Goal: Information Seeking & Learning: Learn about a topic

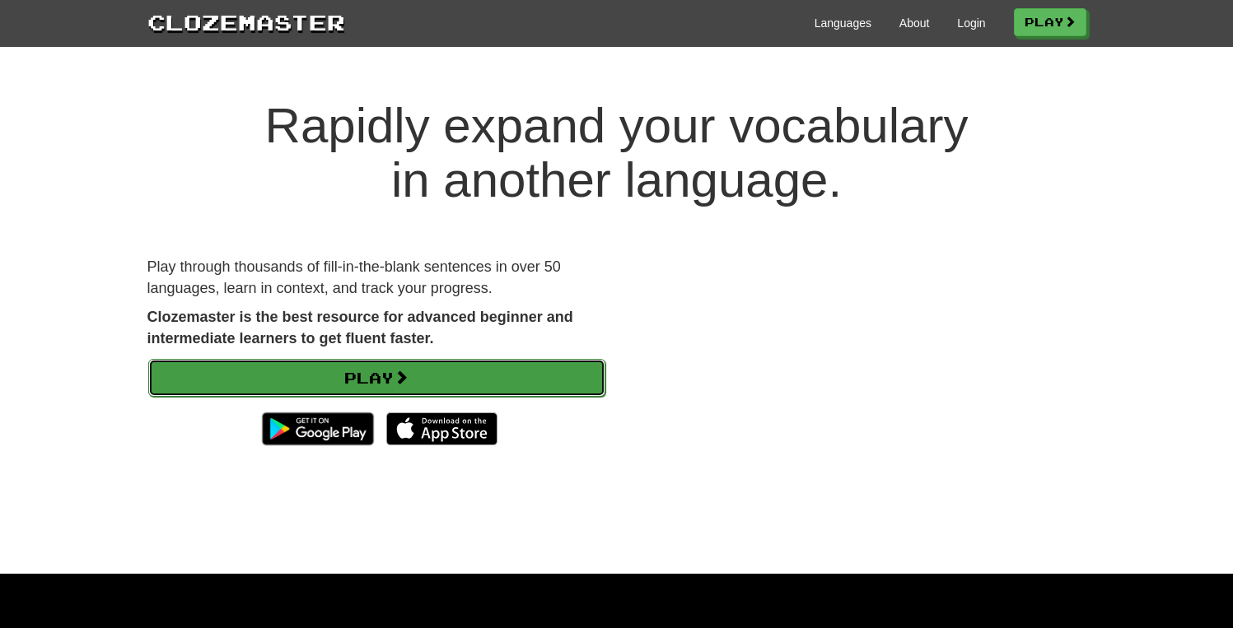
click at [477, 383] on link "Play" at bounding box center [376, 378] width 457 height 38
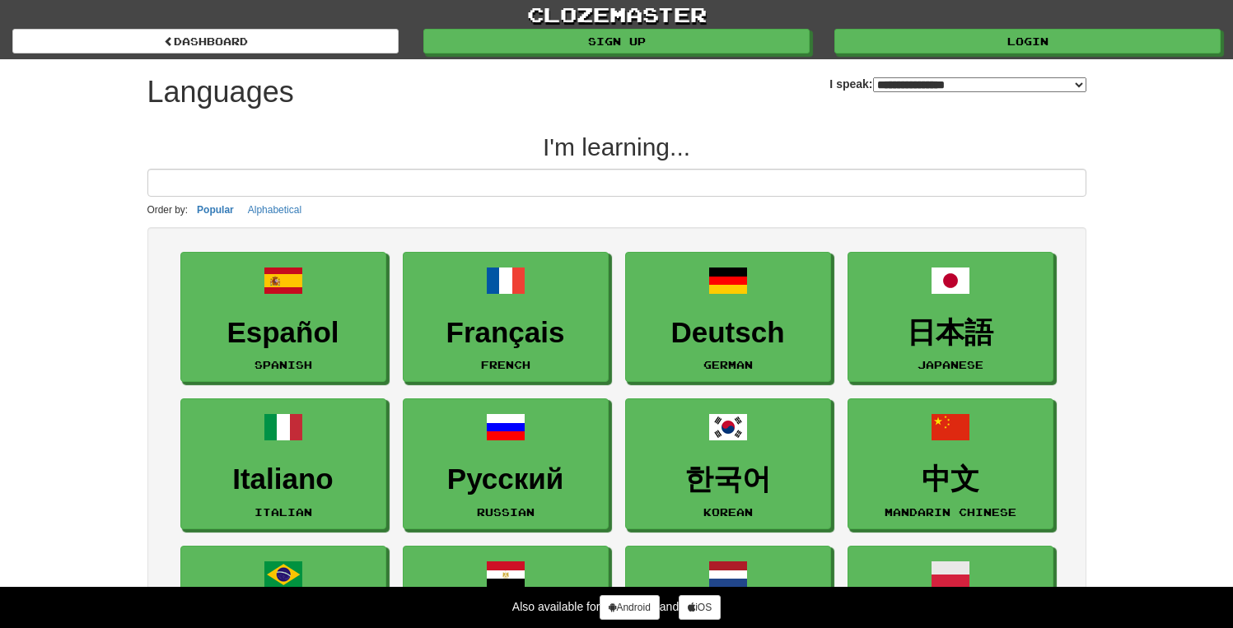
select select "*******"
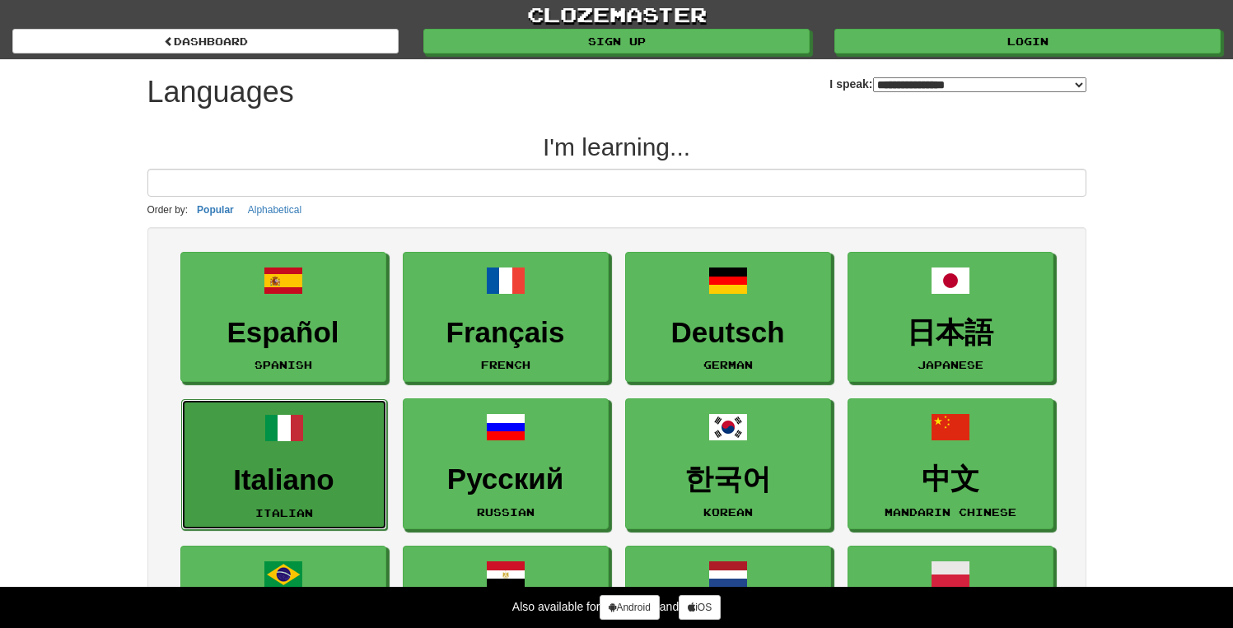
click at [334, 470] on h3 "Italiano" at bounding box center [284, 480] width 188 height 32
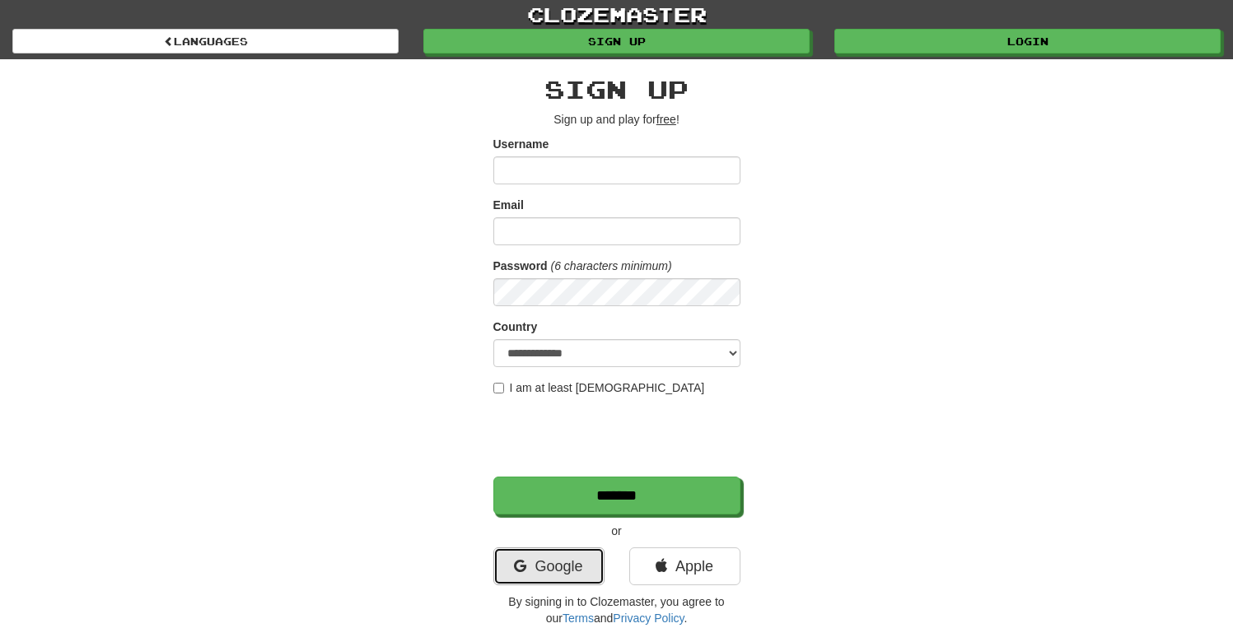
click at [553, 572] on link "Google" at bounding box center [548, 567] width 111 height 38
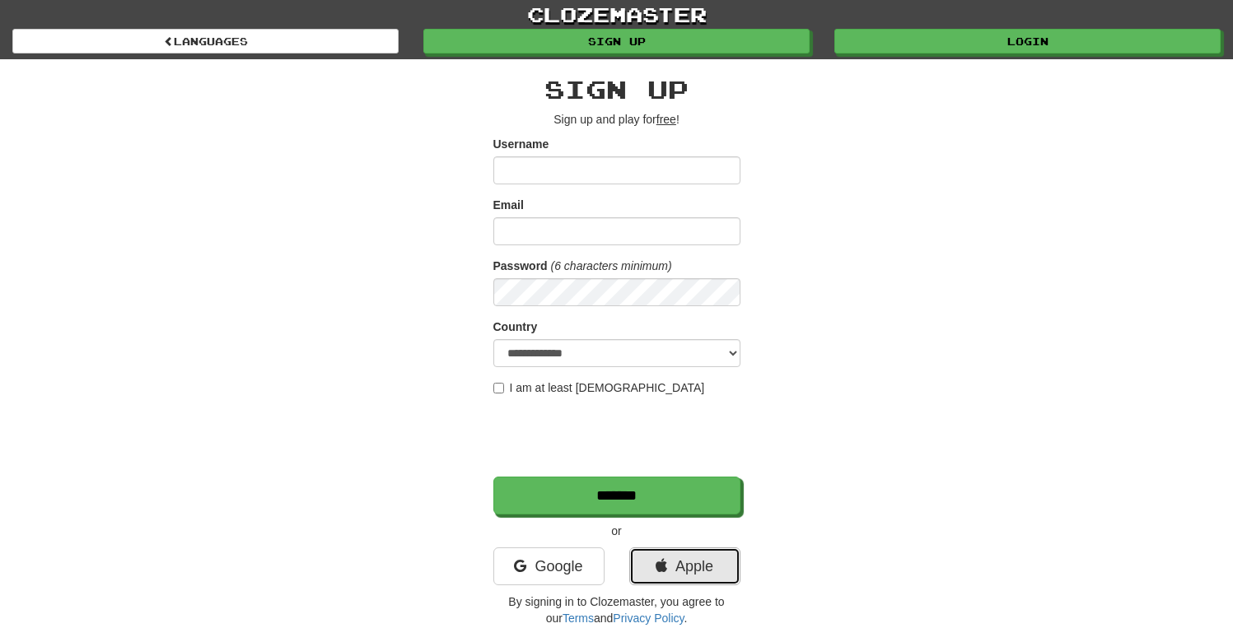
click at [707, 554] on link "Apple" at bounding box center [684, 567] width 111 height 38
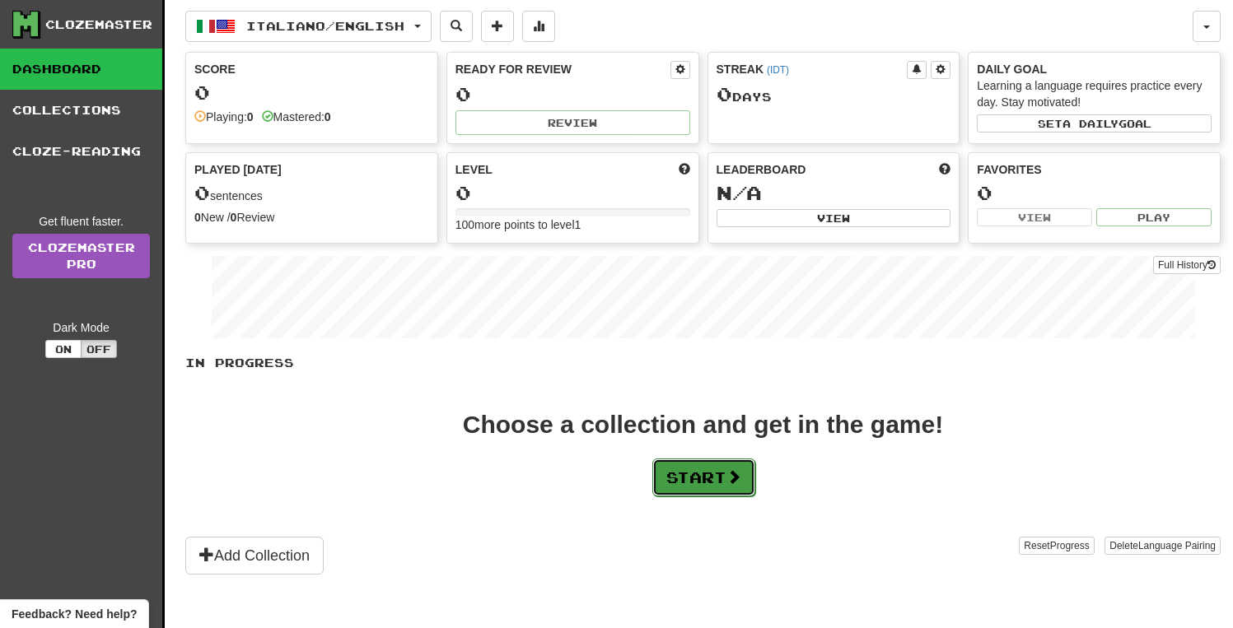
click at [711, 468] on button "Start" at bounding box center [703, 478] width 103 height 38
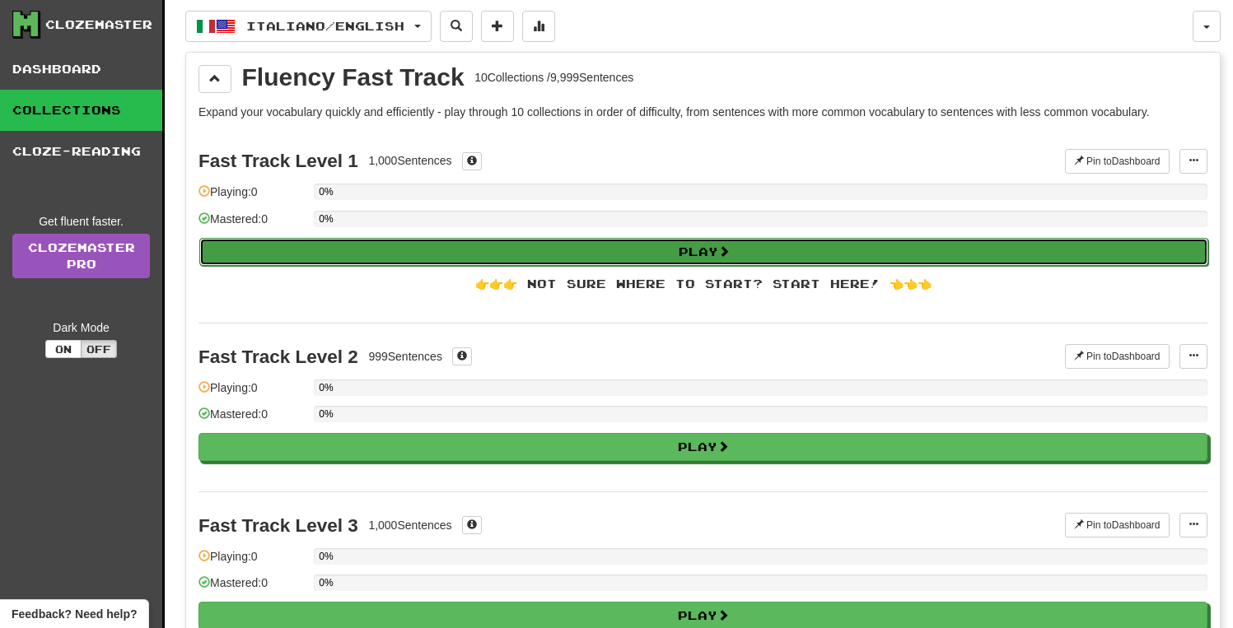
click at [572, 246] on button "Play" at bounding box center [703, 252] width 1009 height 28
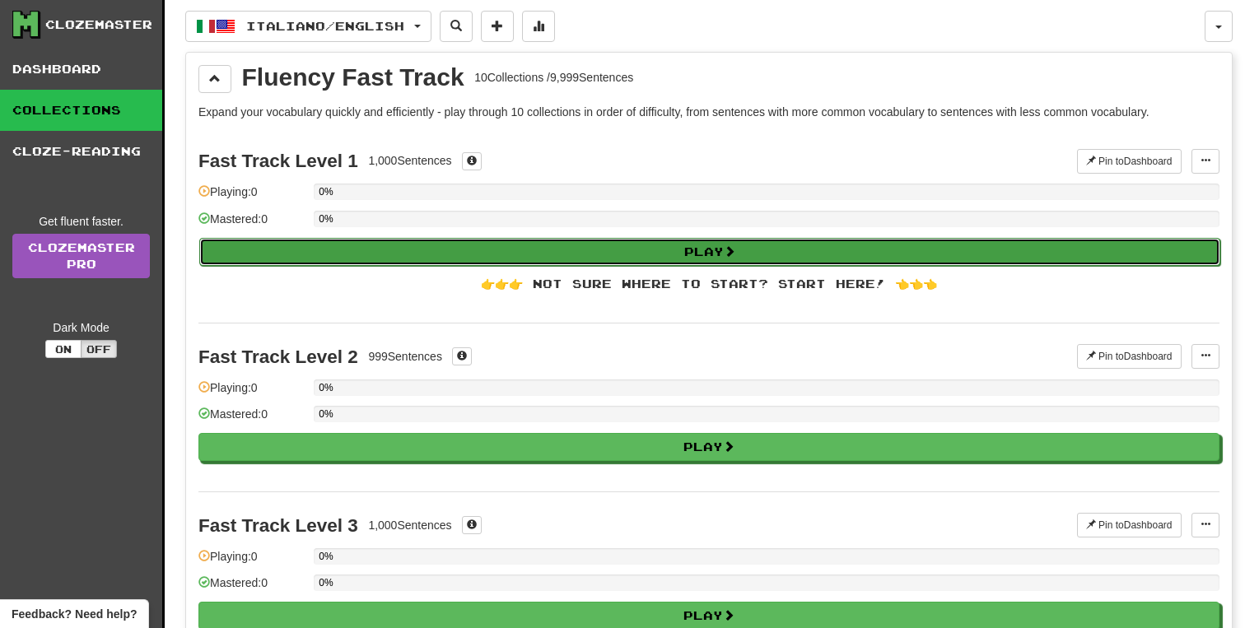
select select "**"
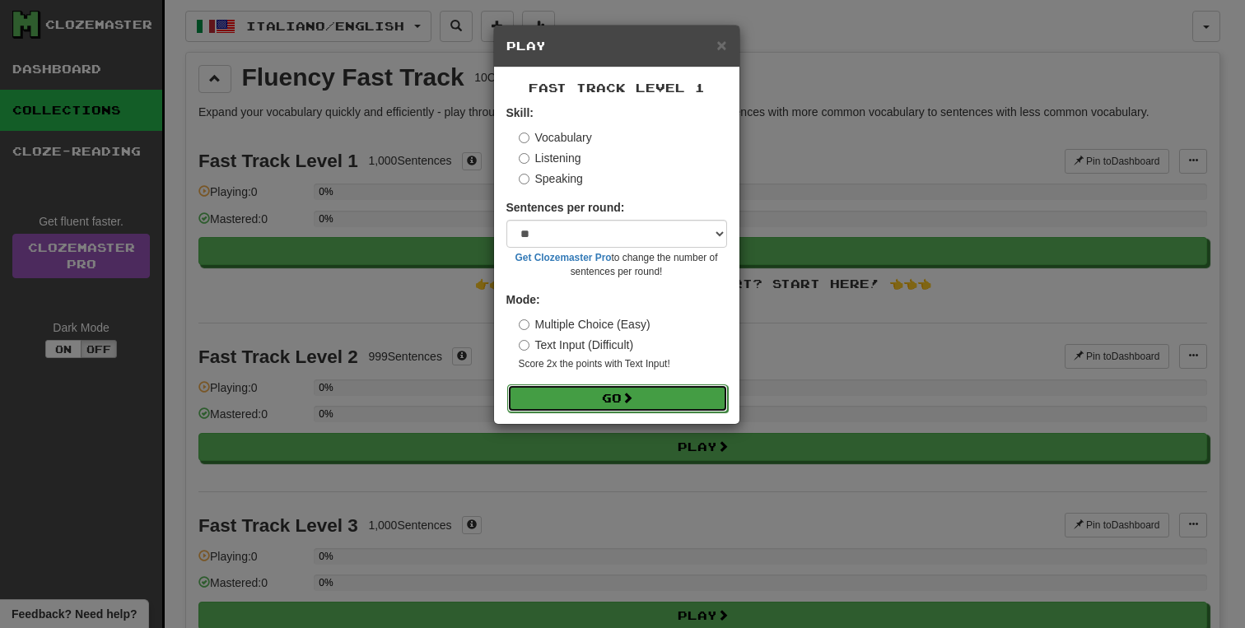
click at [613, 387] on button "Go" at bounding box center [617, 399] width 221 height 28
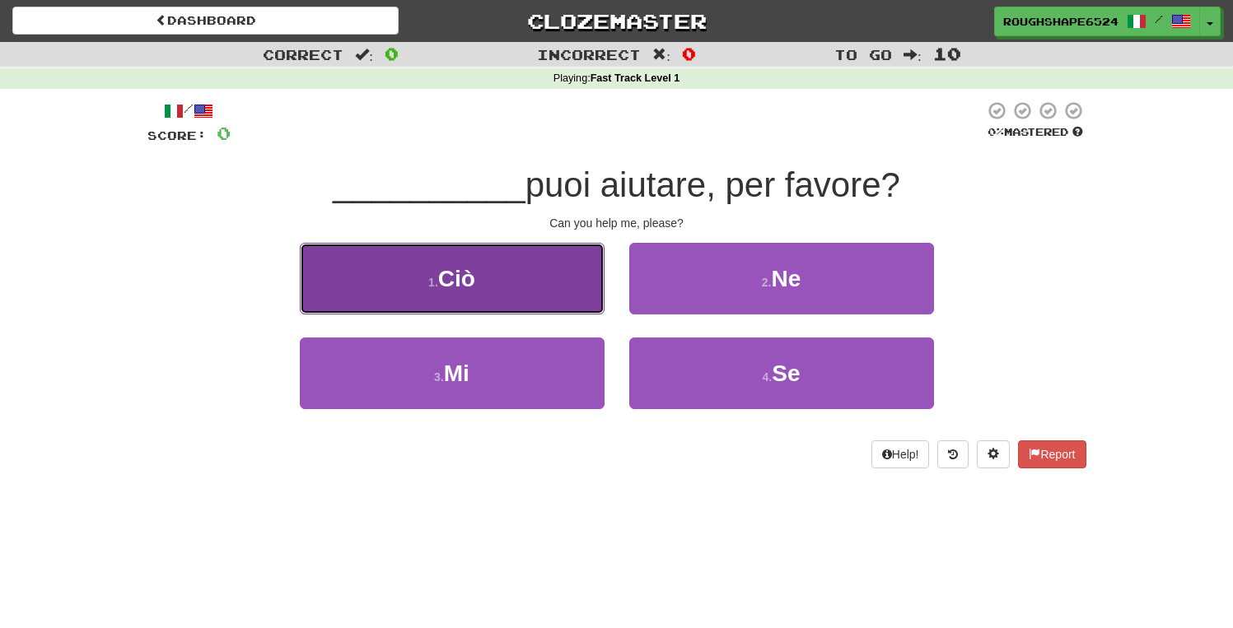
click at [572, 298] on button "1 . Ciò" at bounding box center [452, 279] width 305 height 72
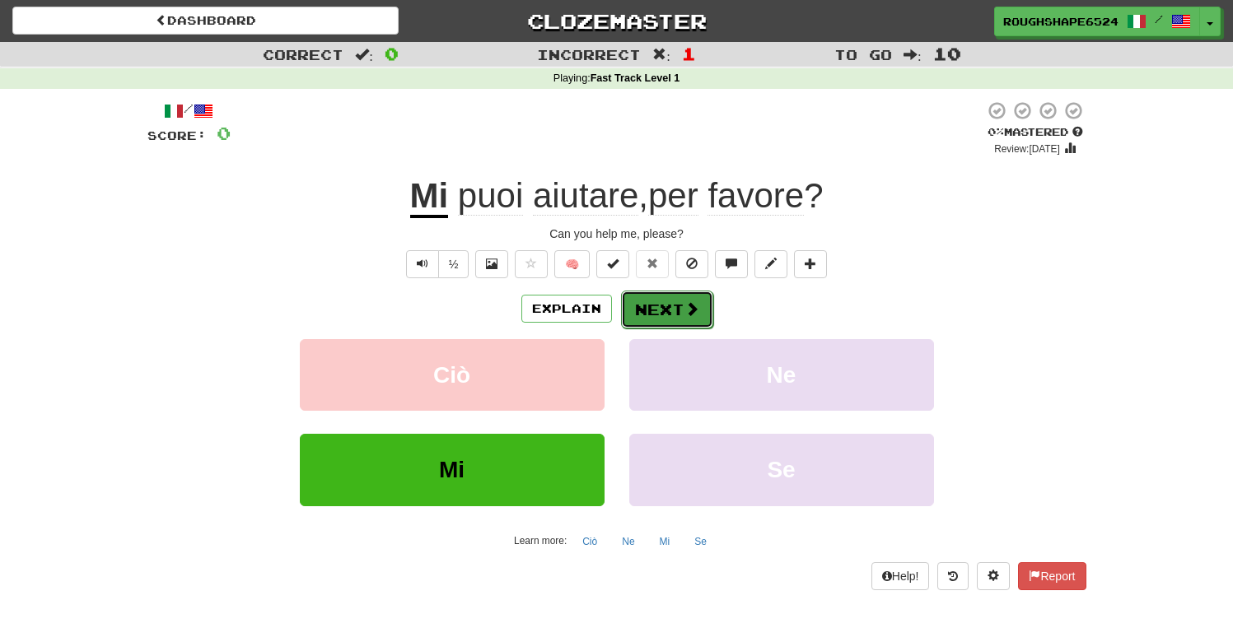
click at [645, 312] on button "Next" at bounding box center [667, 310] width 92 height 38
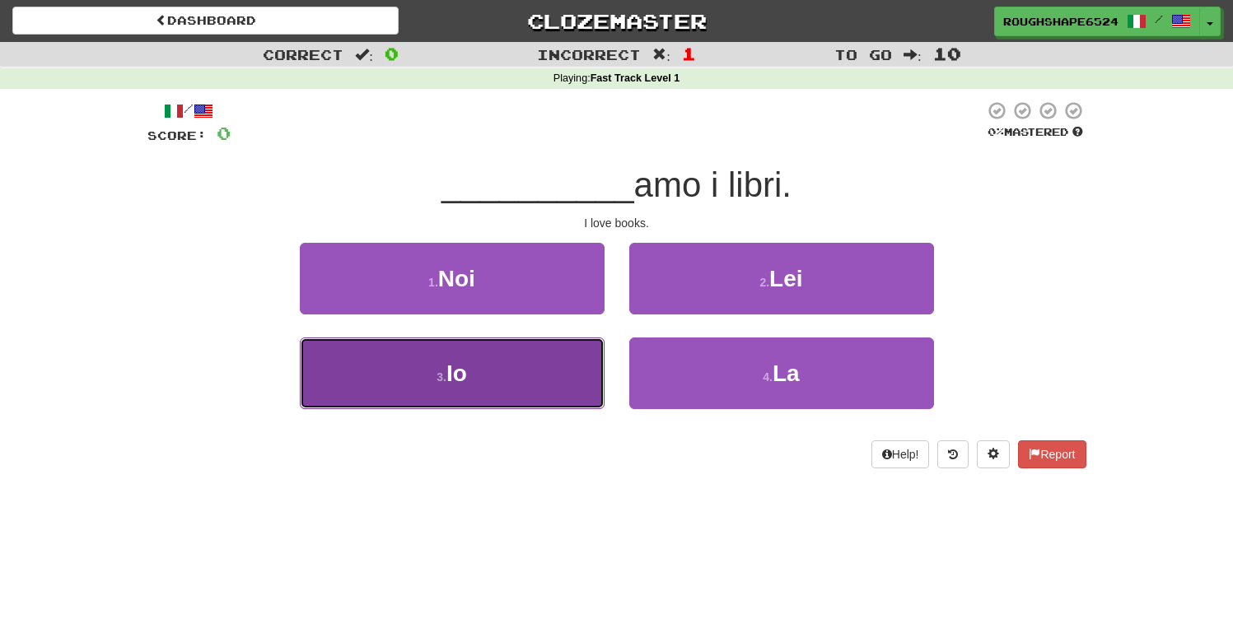
click at [548, 374] on button "3 . Io" at bounding box center [452, 374] width 305 height 72
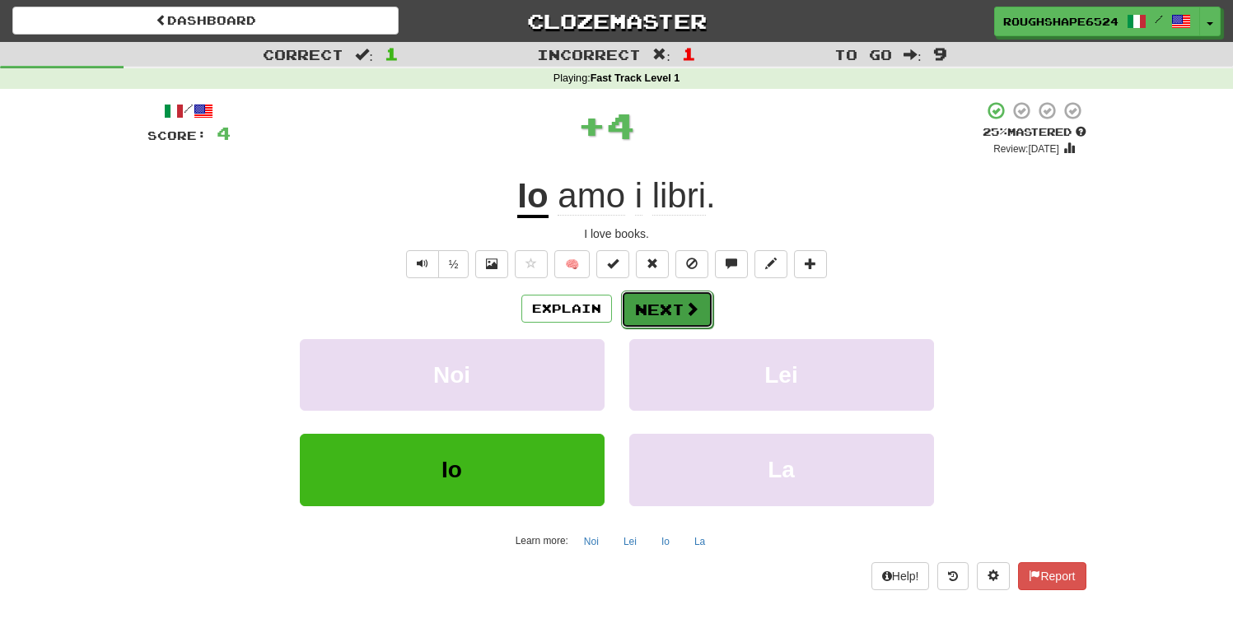
click at [648, 319] on button "Next" at bounding box center [667, 310] width 92 height 38
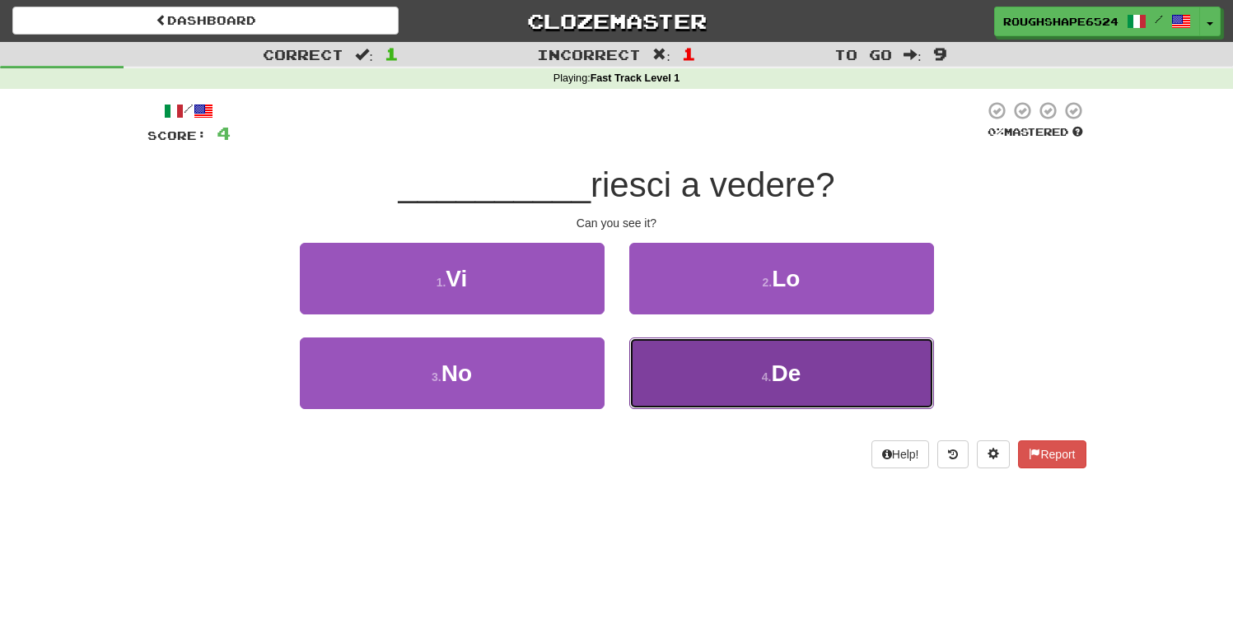
click at [688, 372] on button "4 . De" at bounding box center [781, 374] width 305 height 72
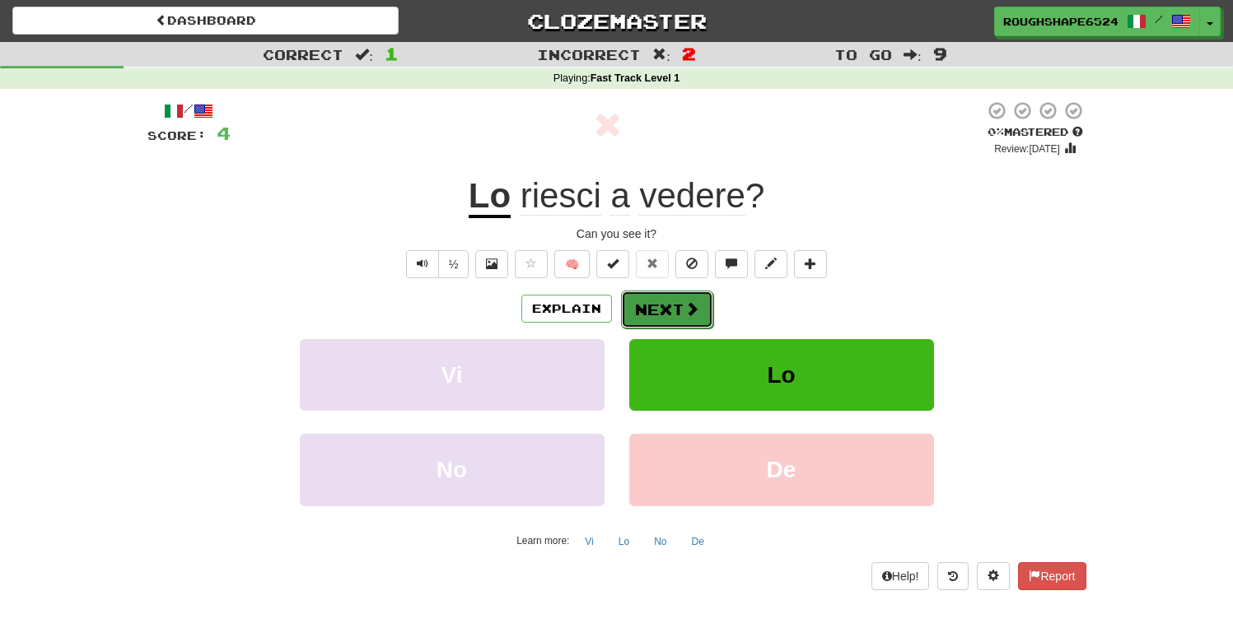
click at [681, 310] on button "Next" at bounding box center [667, 310] width 92 height 38
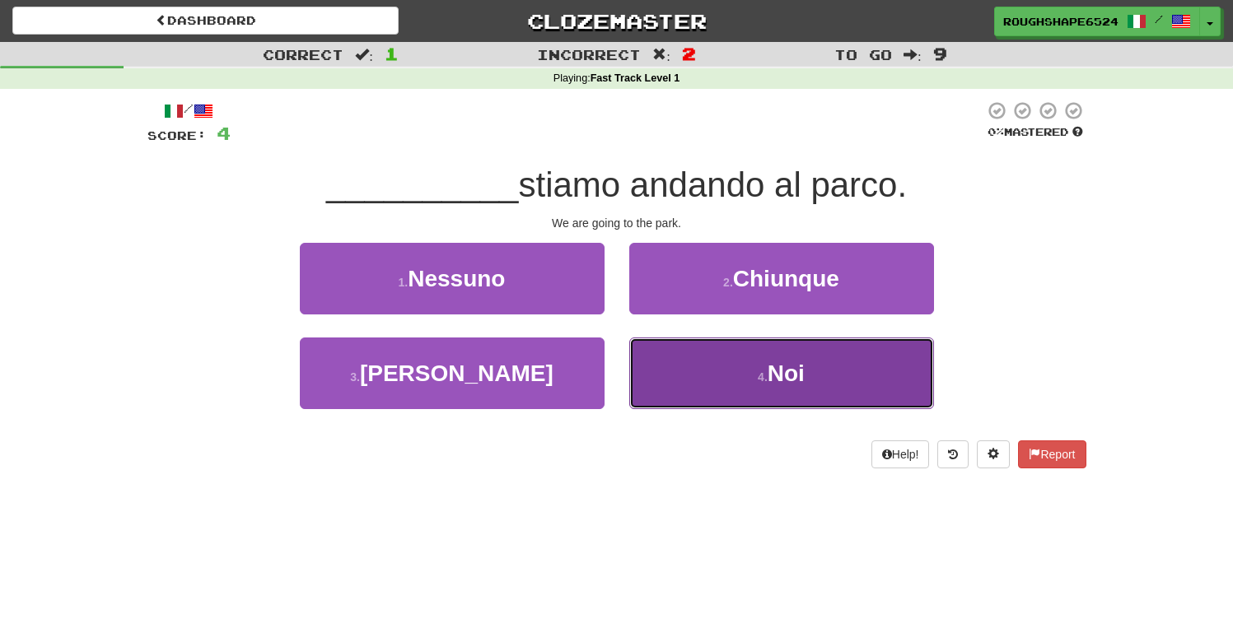
click at [662, 368] on button "4 . Noi" at bounding box center [781, 374] width 305 height 72
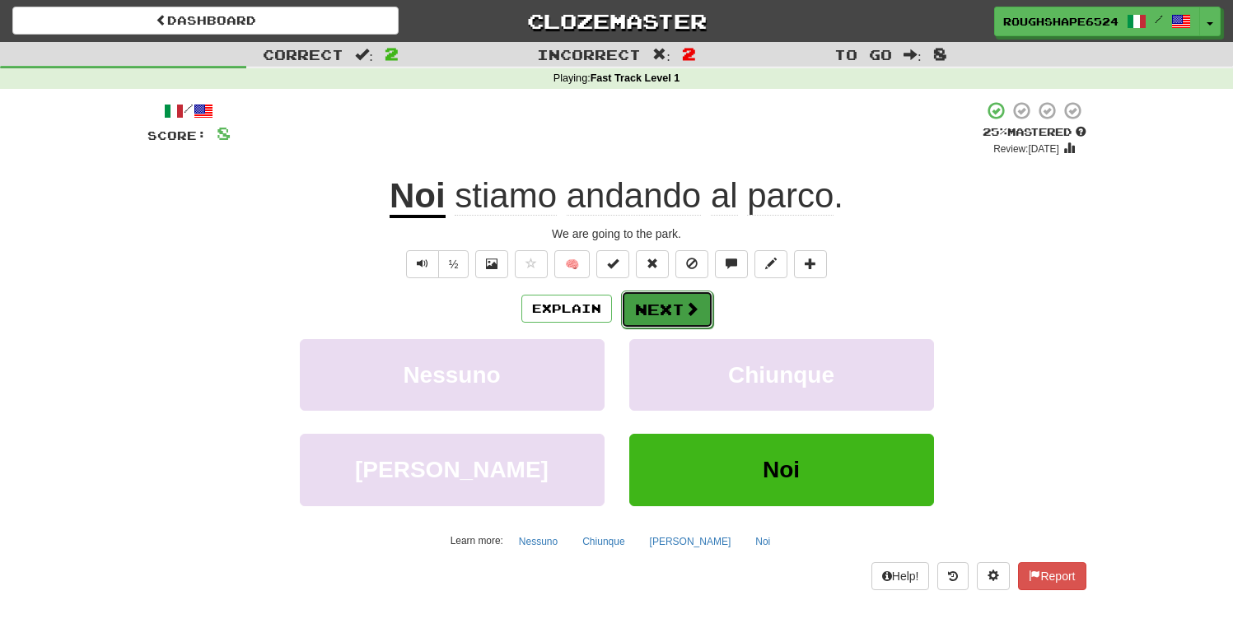
click at [660, 318] on button "Next" at bounding box center [667, 310] width 92 height 38
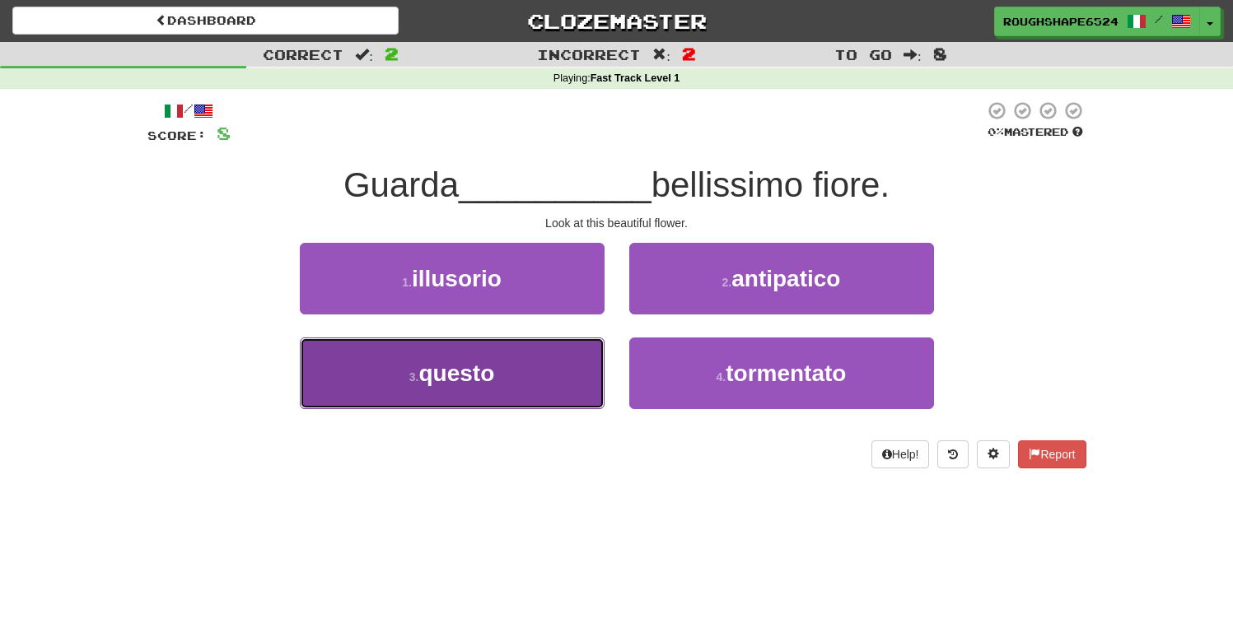
click at [559, 355] on button "3 . questo" at bounding box center [452, 374] width 305 height 72
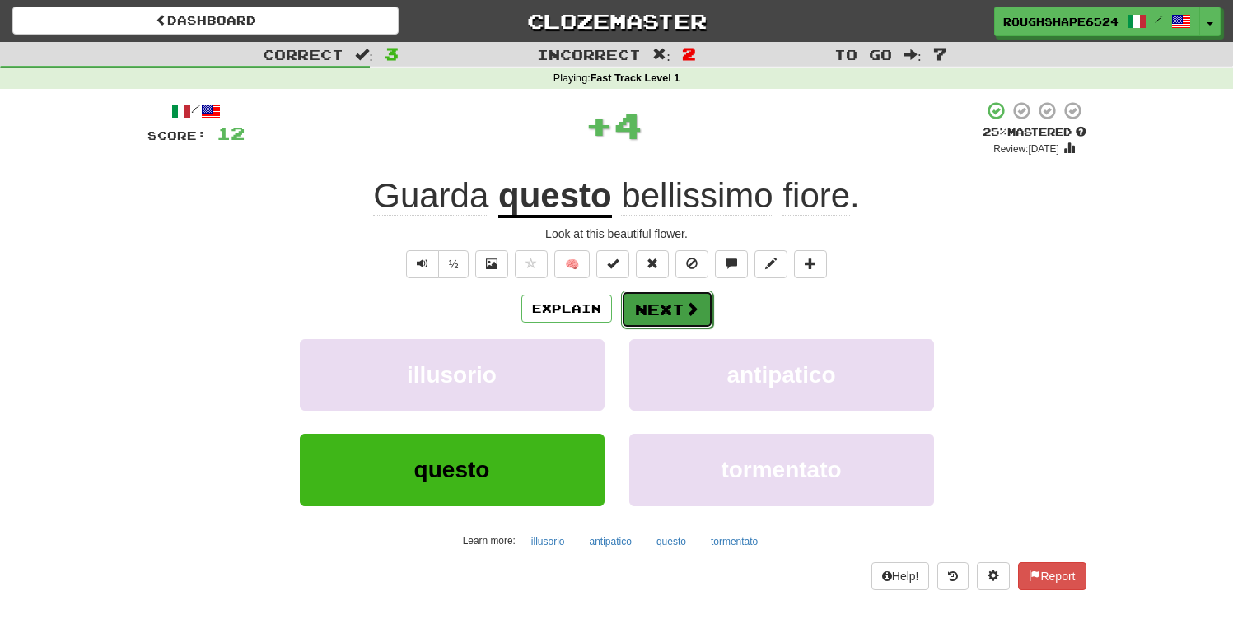
click at [654, 306] on button "Next" at bounding box center [667, 310] width 92 height 38
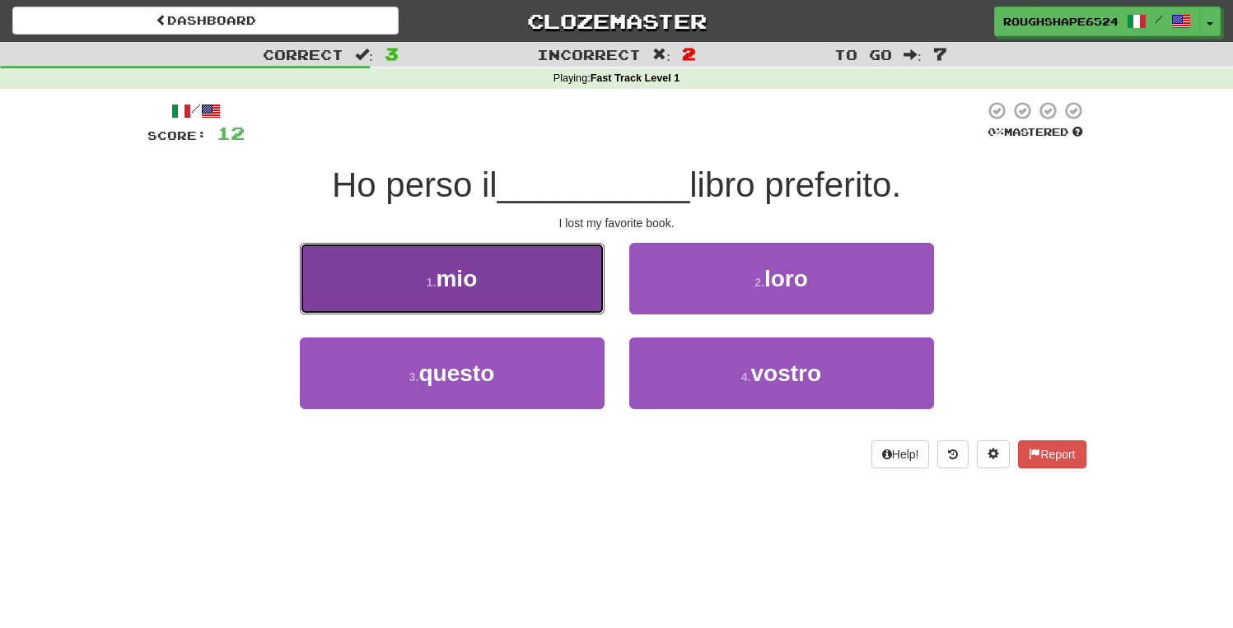
click at [573, 304] on button "1 . mio" at bounding box center [452, 279] width 305 height 72
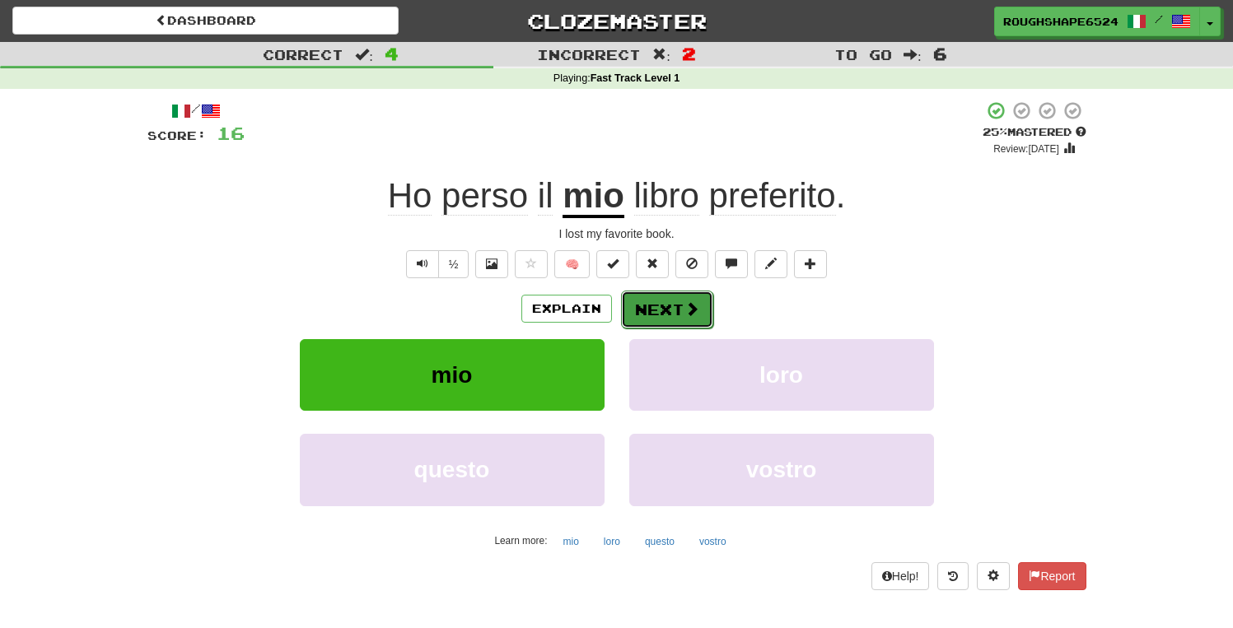
click at [658, 308] on button "Next" at bounding box center [667, 310] width 92 height 38
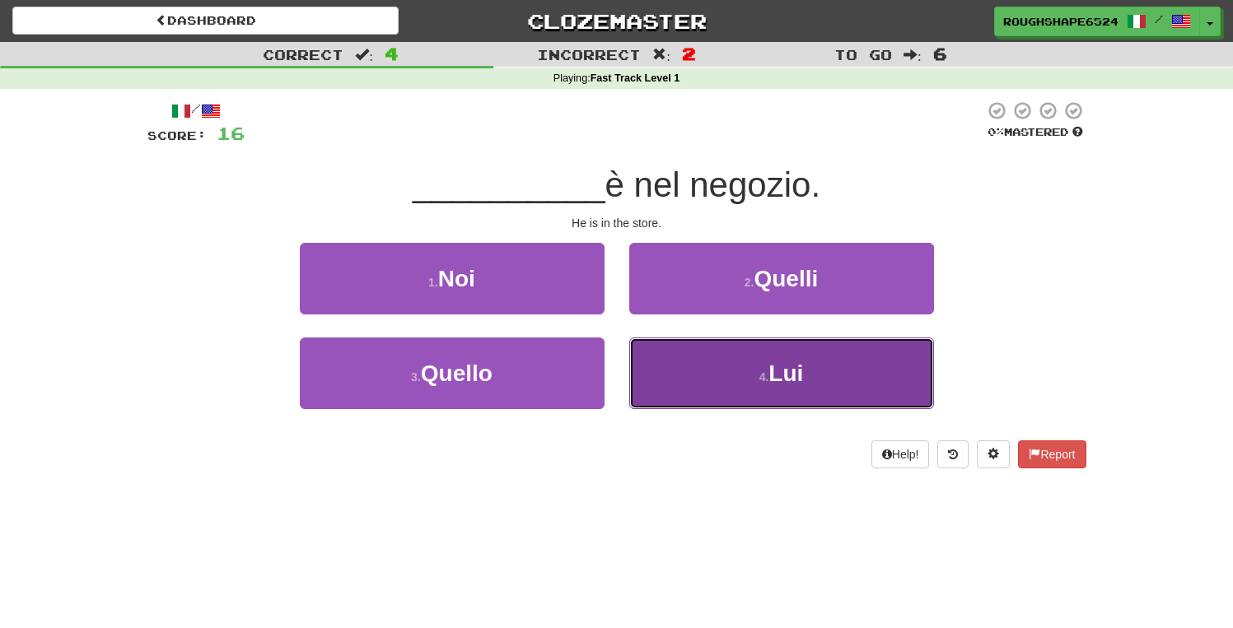
click at [649, 392] on button "4 . Lui" at bounding box center [781, 374] width 305 height 72
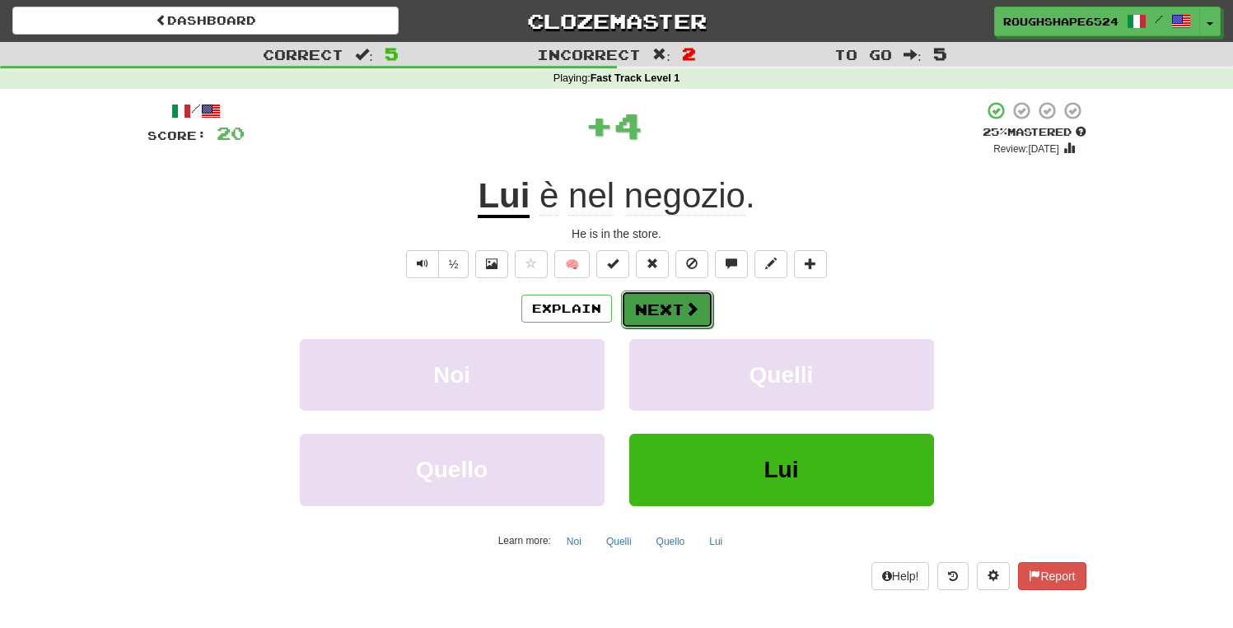
click at [659, 314] on button "Next" at bounding box center [667, 310] width 92 height 38
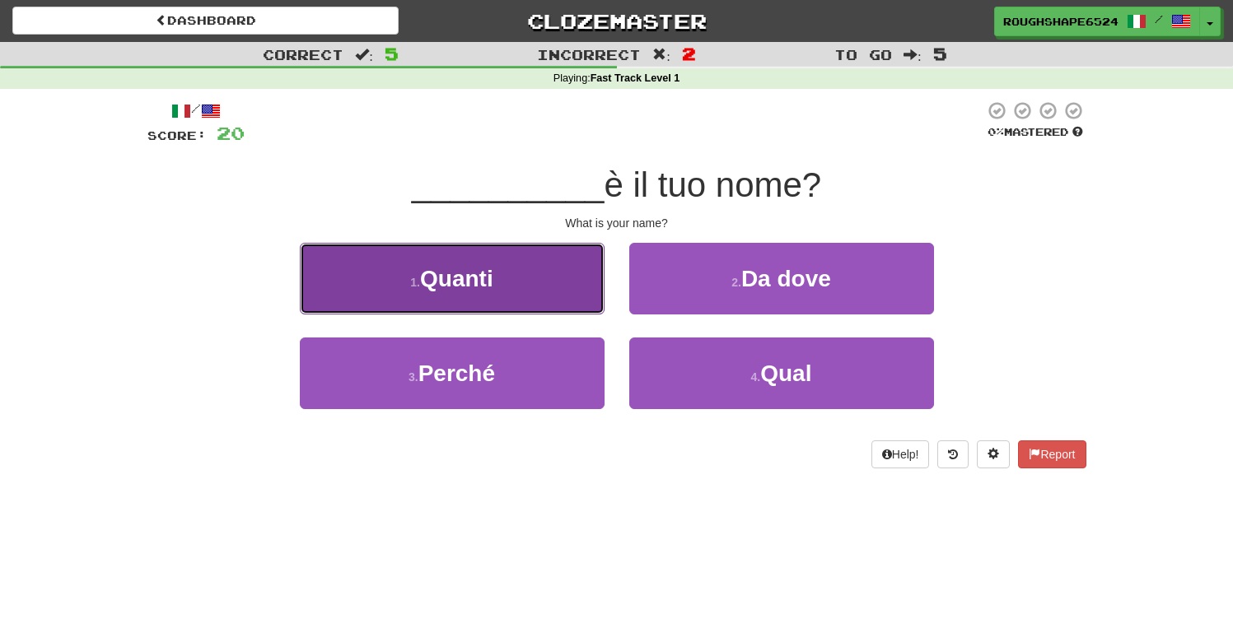
click at [513, 283] on button "1 . Quanti" at bounding box center [452, 279] width 305 height 72
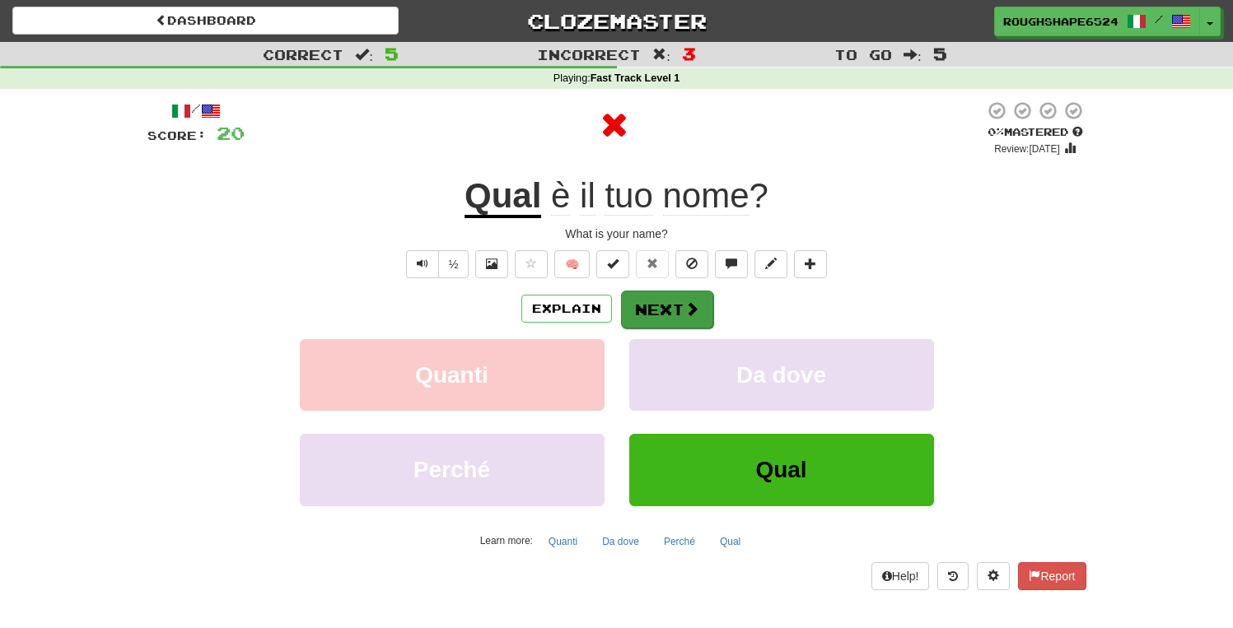
click at [649, 290] on div "Explain Next" at bounding box center [616, 309] width 939 height 38
click at [657, 308] on button "Next" at bounding box center [667, 310] width 92 height 38
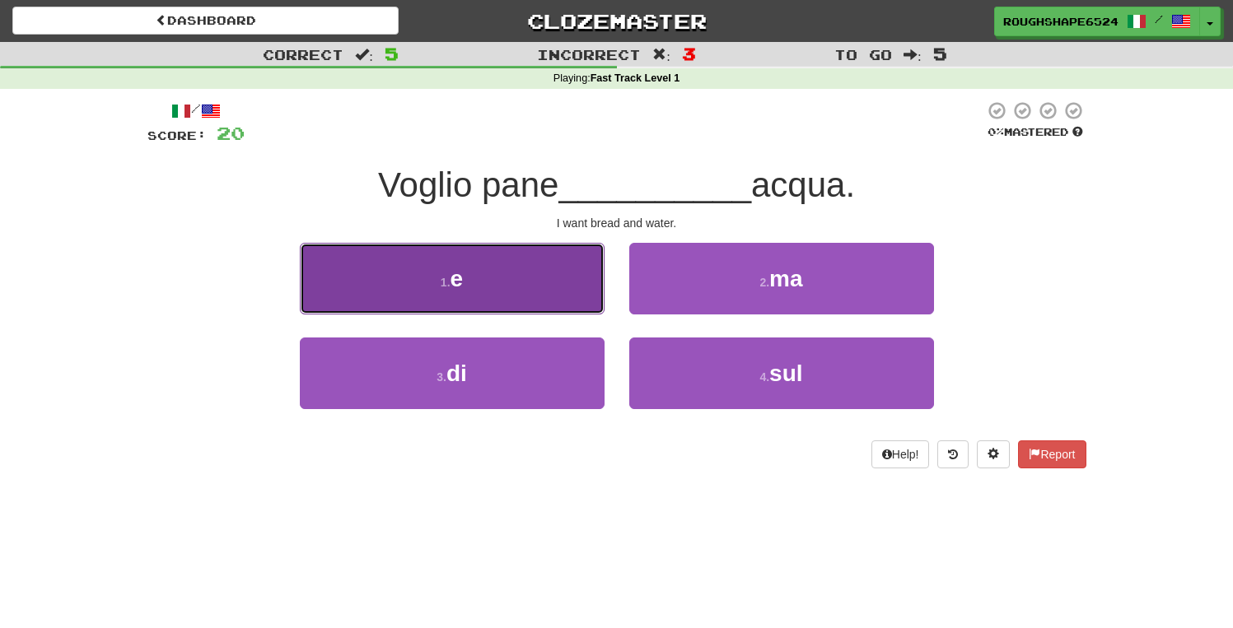
click at [576, 295] on button "1 . e" at bounding box center [452, 279] width 305 height 72
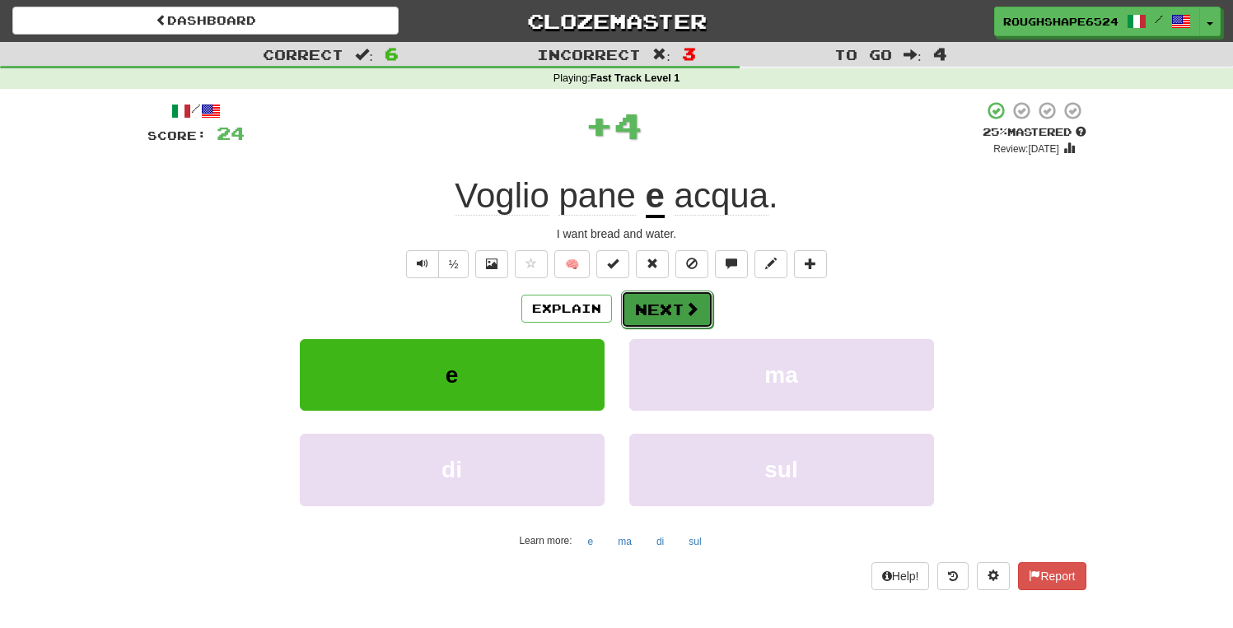
click at [693, 310] on span at bounding box center [691, 308] width 15 height 15
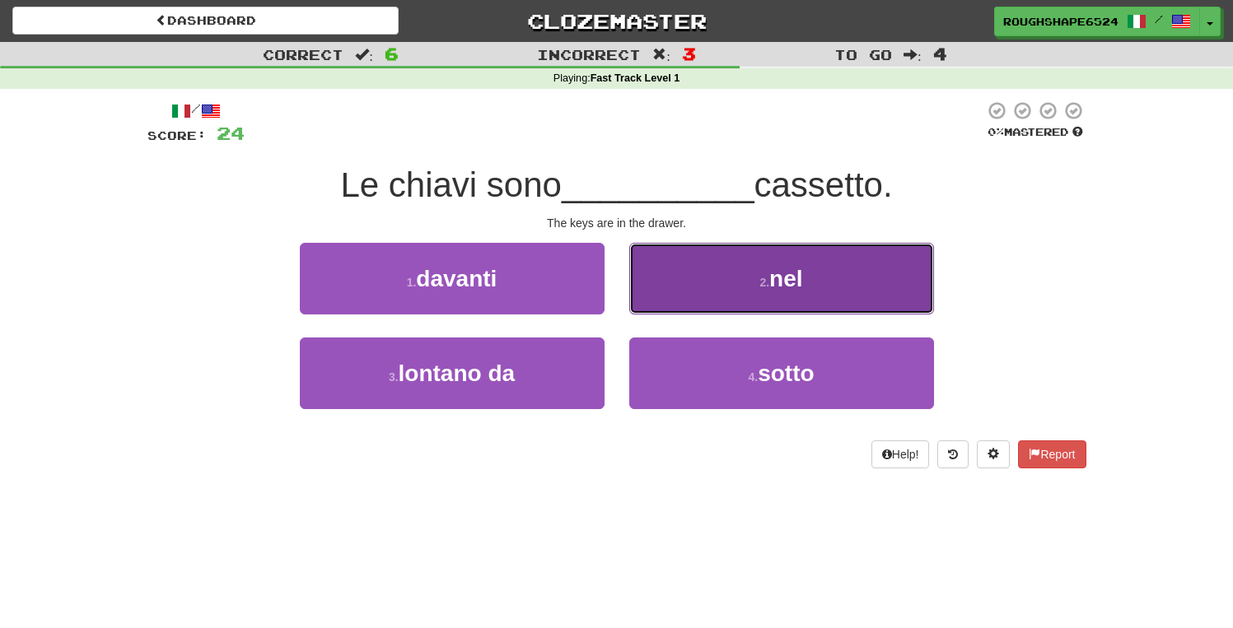
click at [693, 252] on button "2 . nel" at bounding box center [781, 279] width 305 height 72
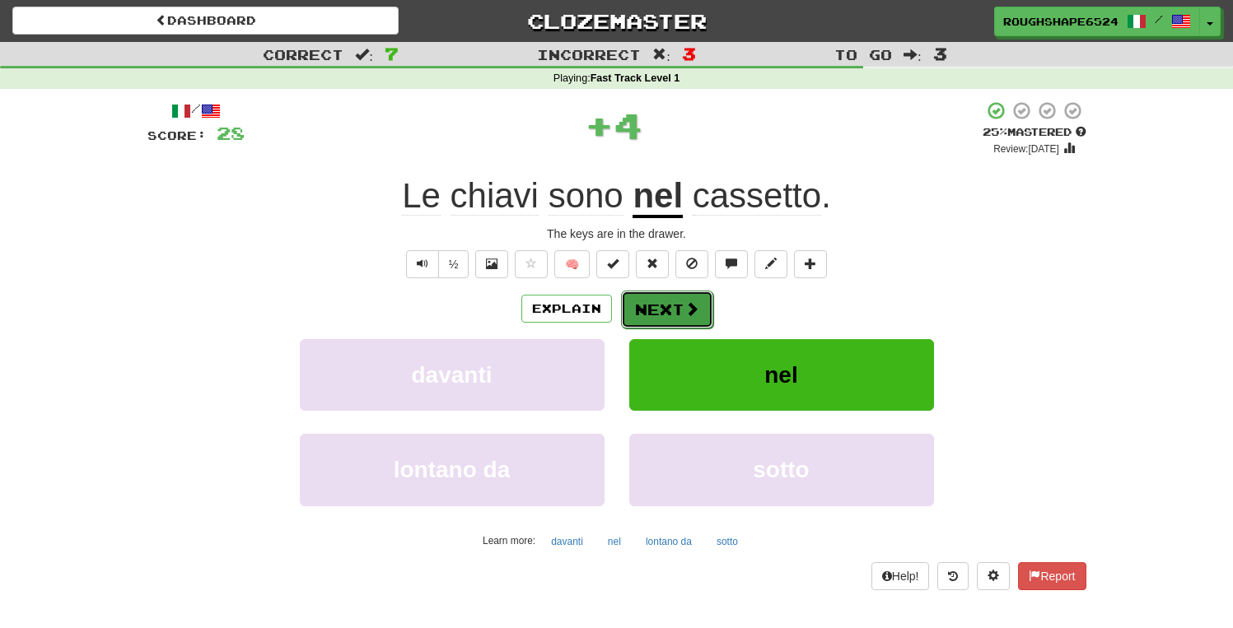
click at [680, 315] on button "Next" at bounding box center [667, 310] width 92 height 38
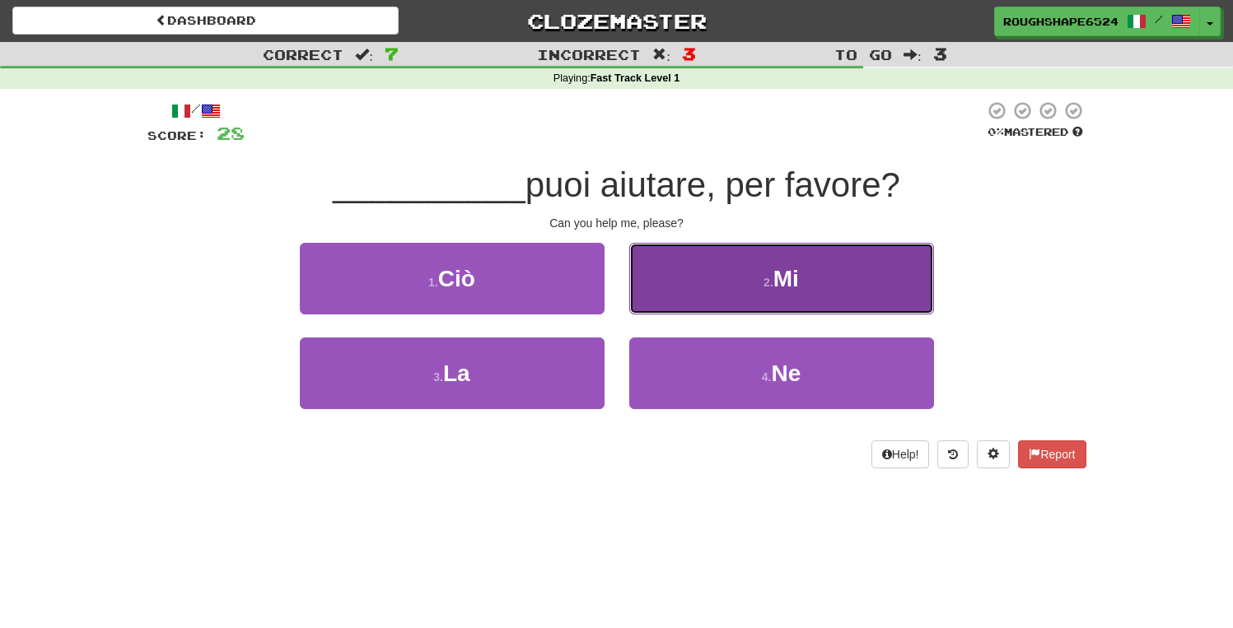
click at [642, 280] on button "2 . Mi" at bounding box center [781, 279] width 305 height 72
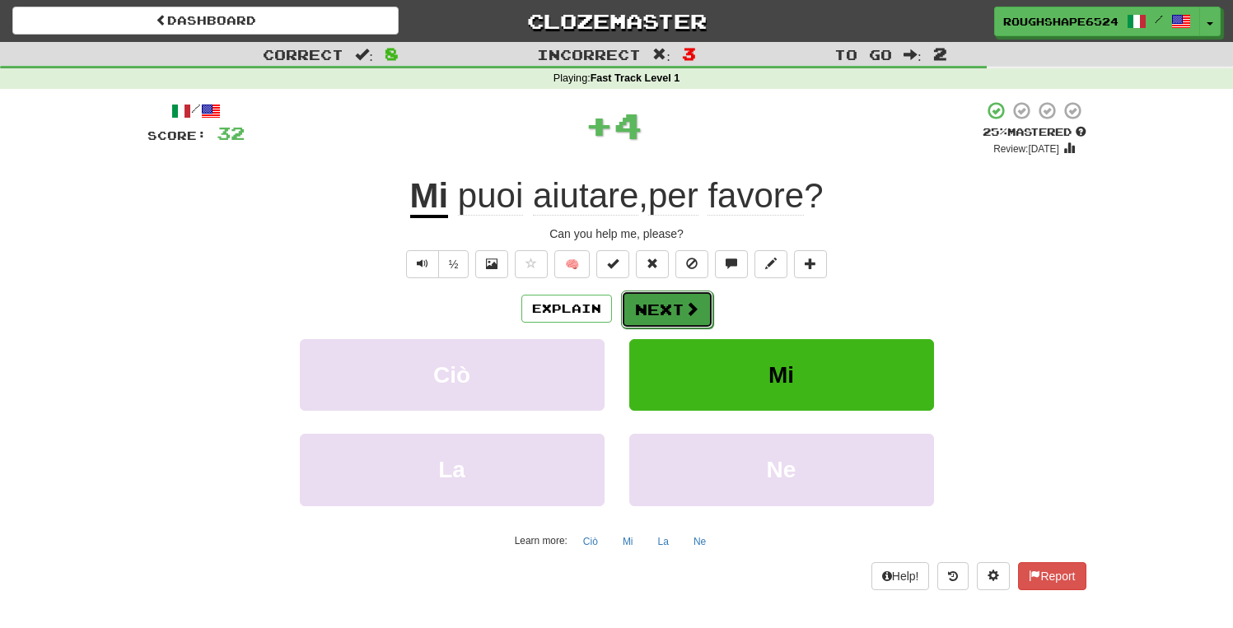
click at [659, 304] on button "Next" at bounding box center [667, 310] width 92 height 38
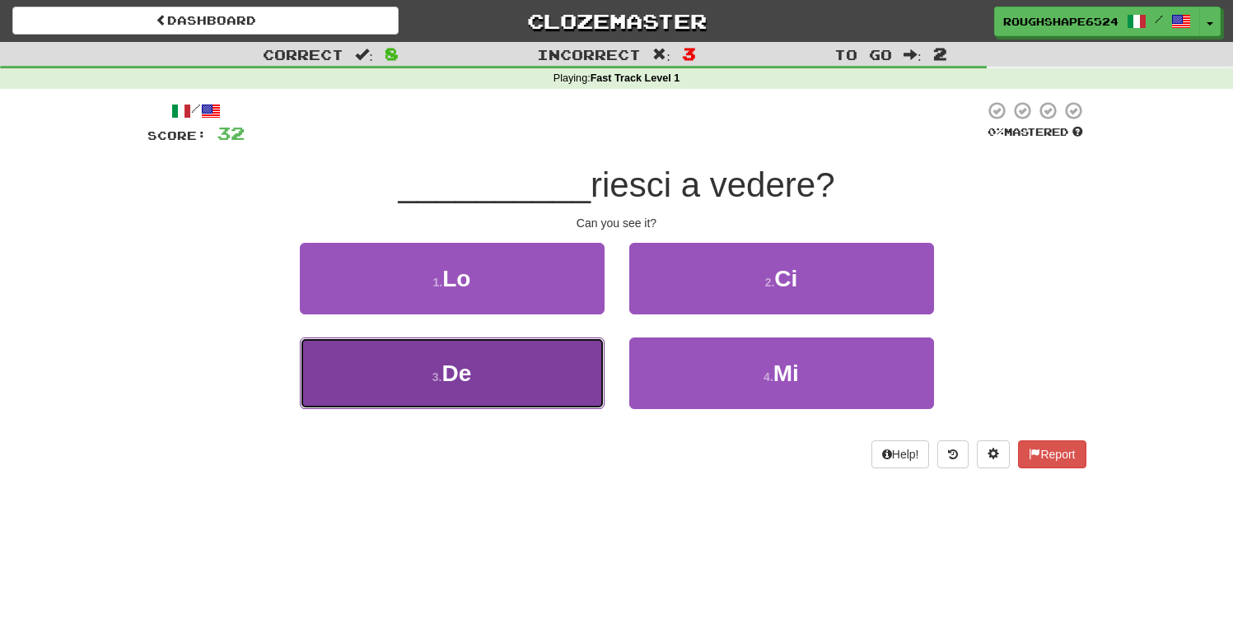
click at [590, 384] on button "3 . De" at bounding box center [452, 374] width 305 height 72
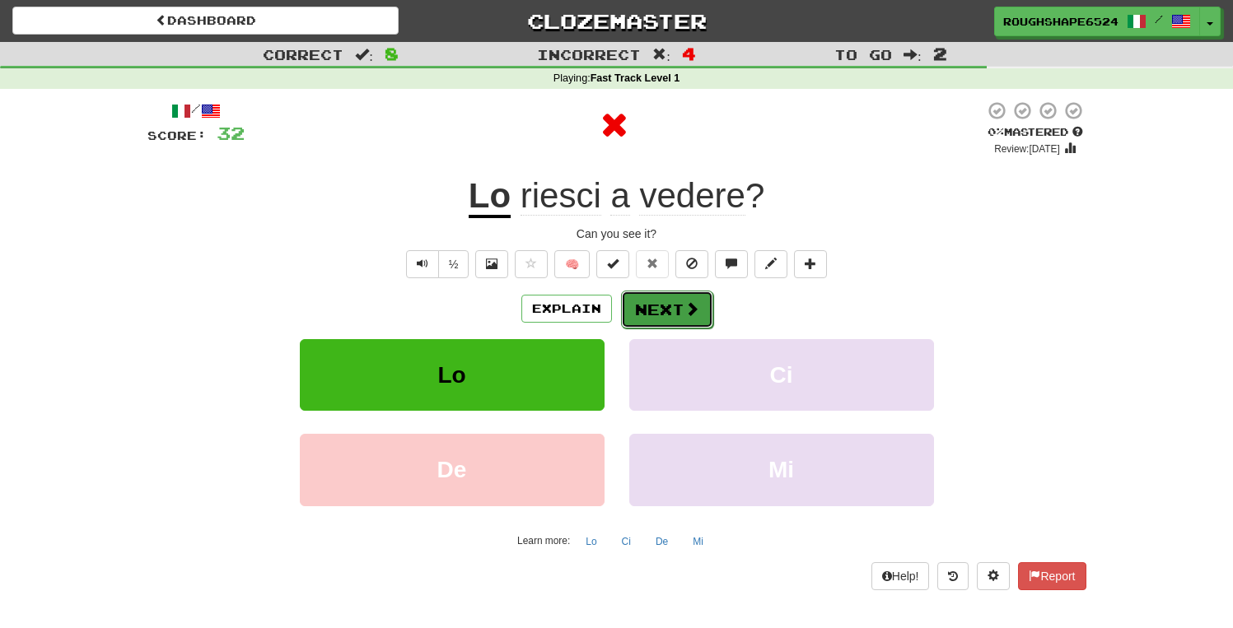
click at [658, 314] on button "Next" at bounding box center [667, 310] width 92 height 38
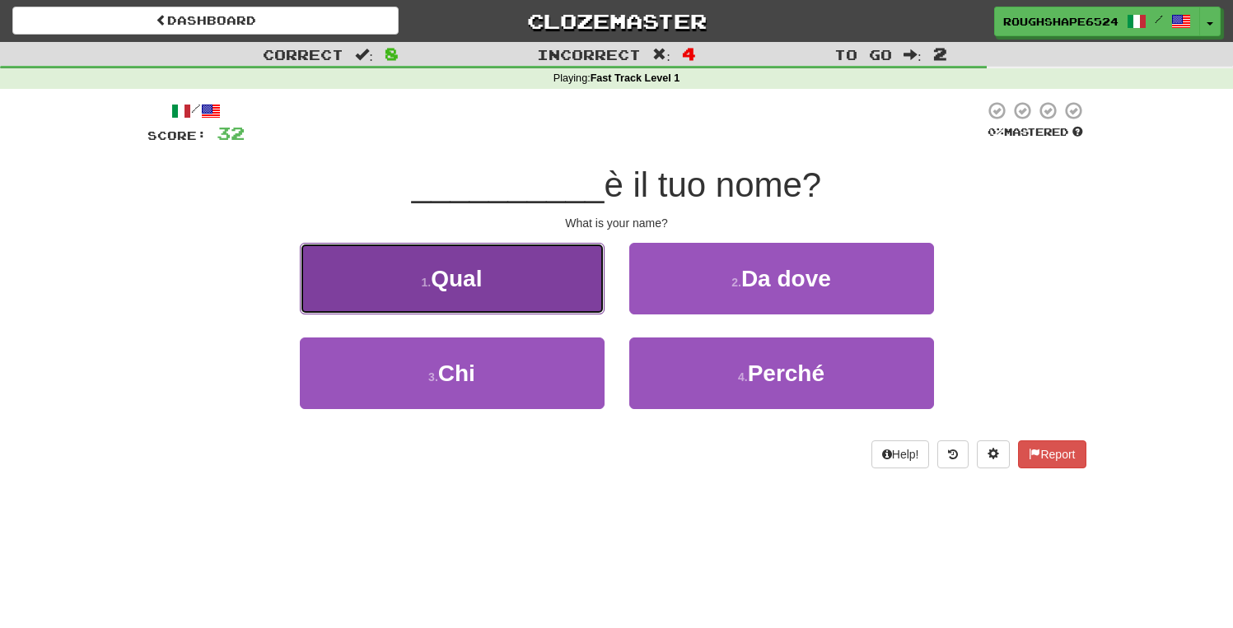
click at [561, 299] on button "1 . Qual" at bounding box center [452, 279] width 305 height 72
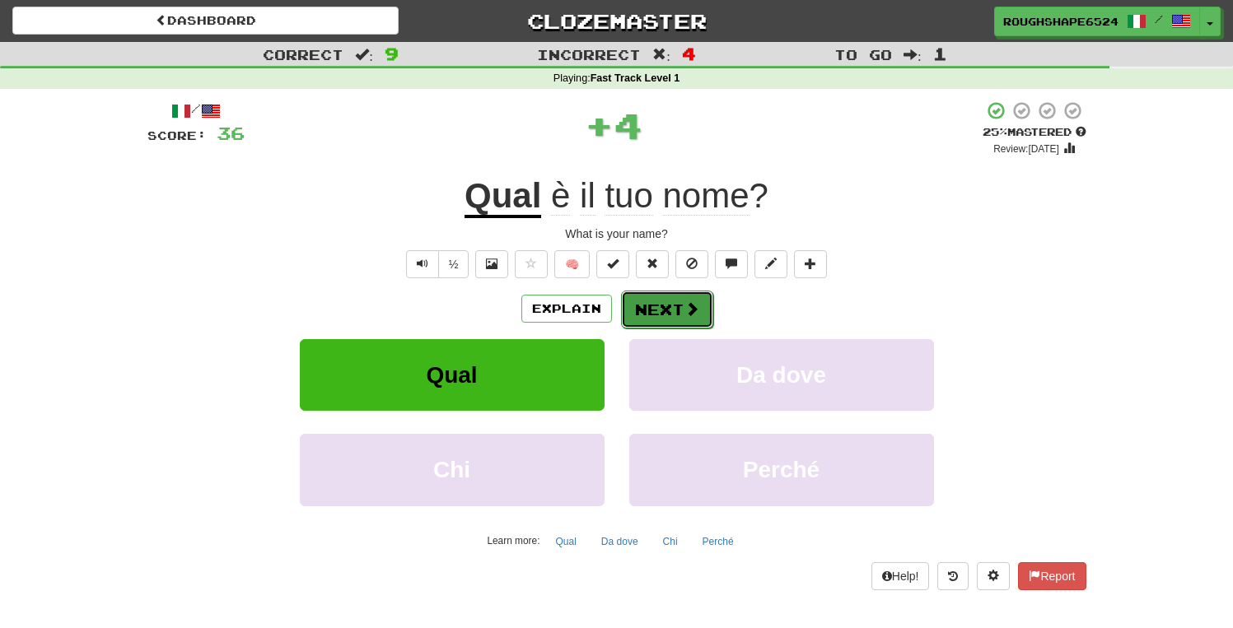
click at [641, 307] on button "Next" at bounding box center [667, 310] width 92 height 38
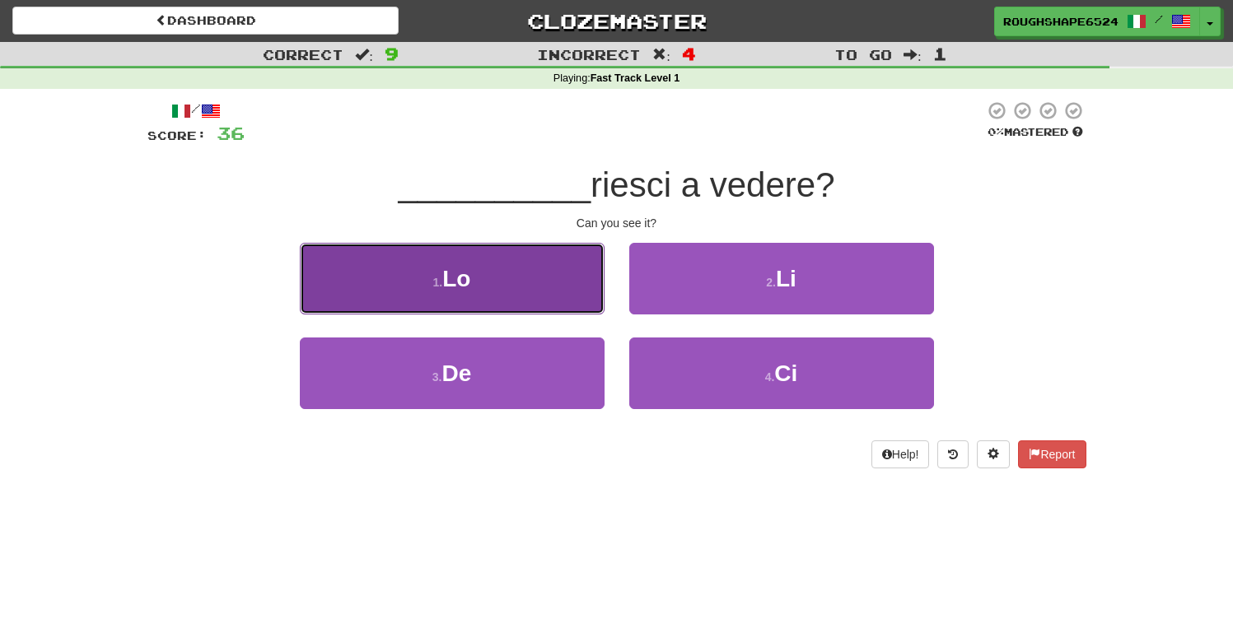
click at [586, 306] on button "1 . Lo" at bounding box center [452, 279] width 305 height 72
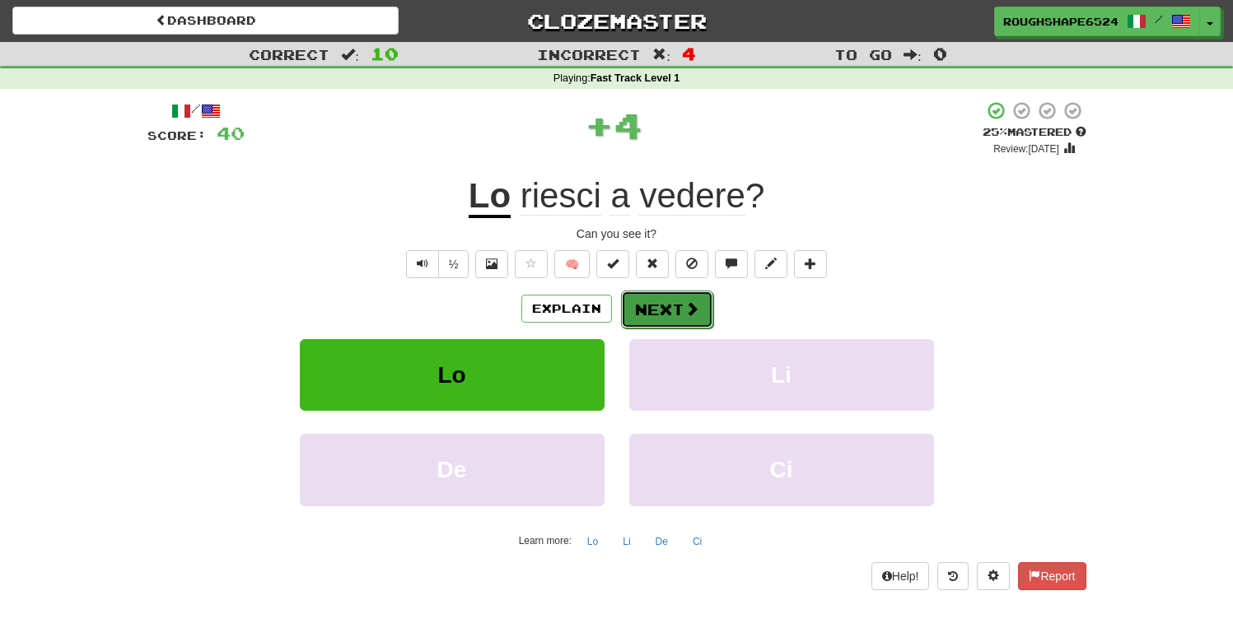
click at [674, 306] on button "Next" at bounding box center [667, 310] width 92 height 38
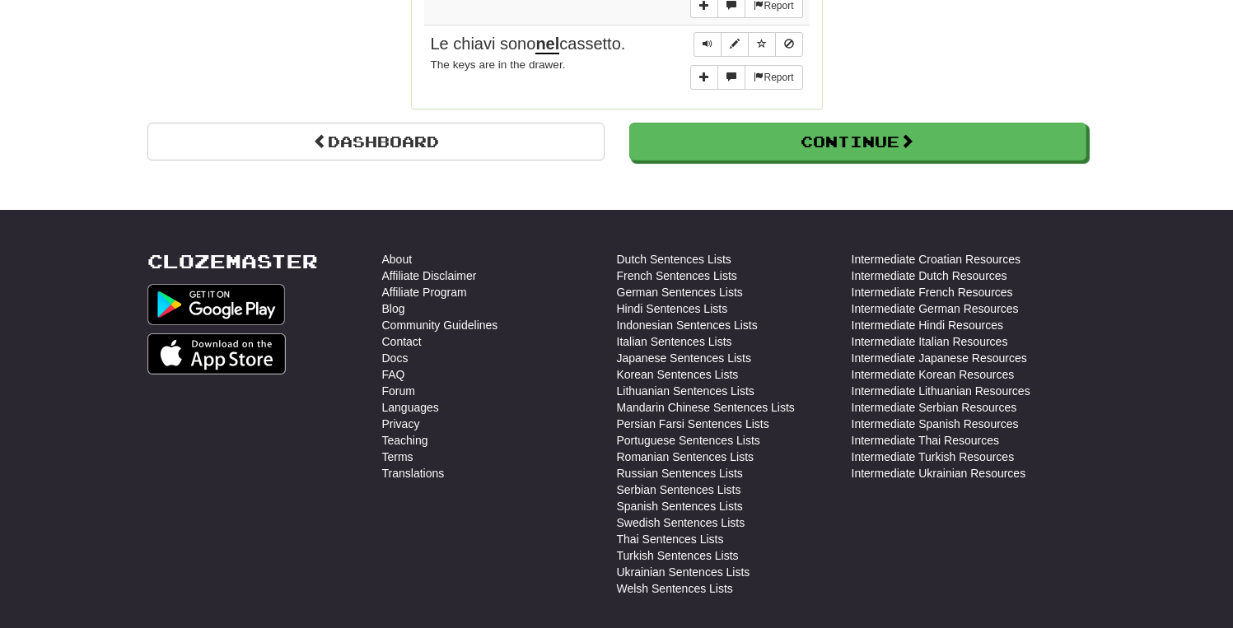
scroll to position [1723, 0]
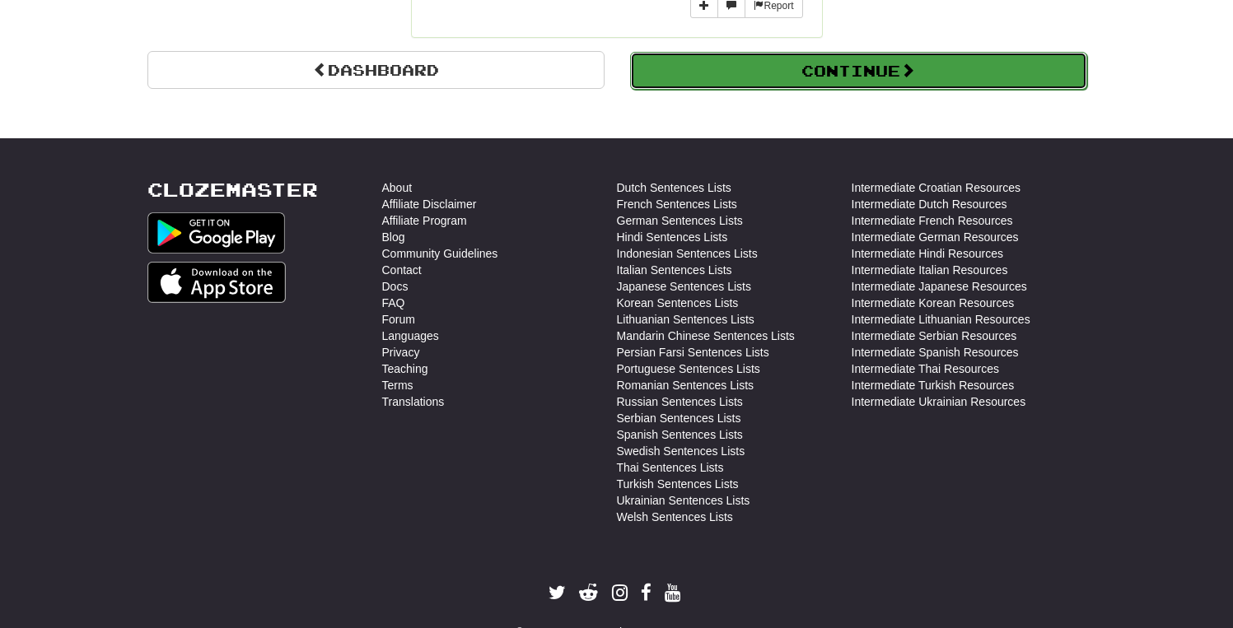
click at [805, 64] on button "Continue" at bounding box center [858, 71] width 457 height 38
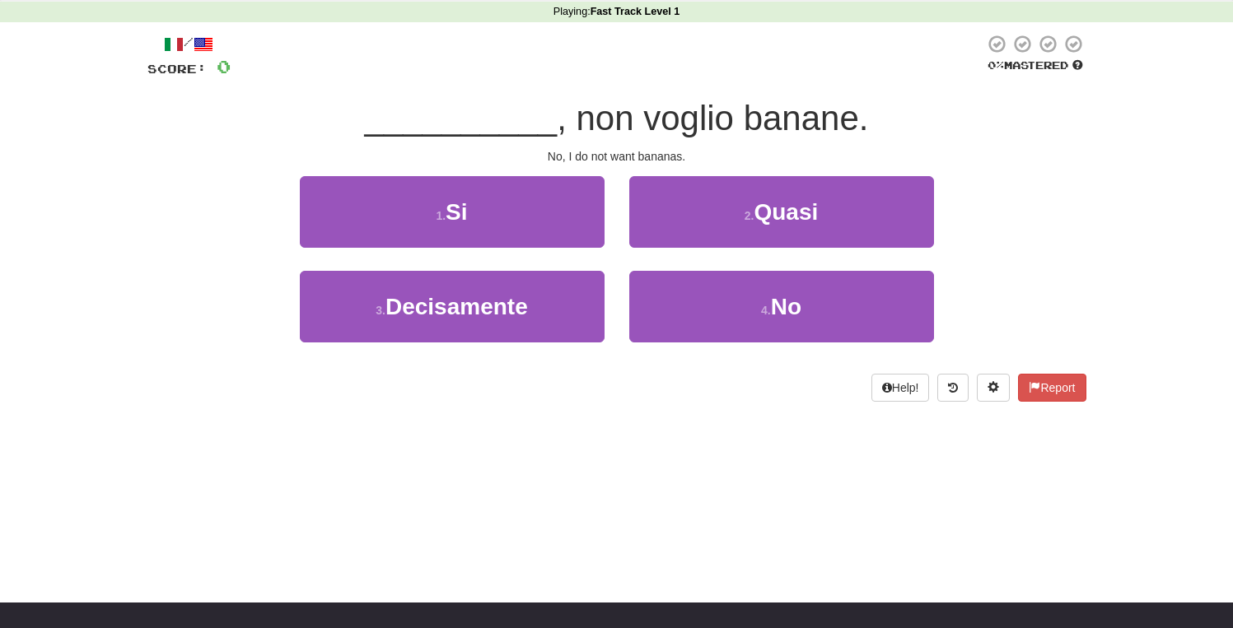
scroll to position [0, 0]
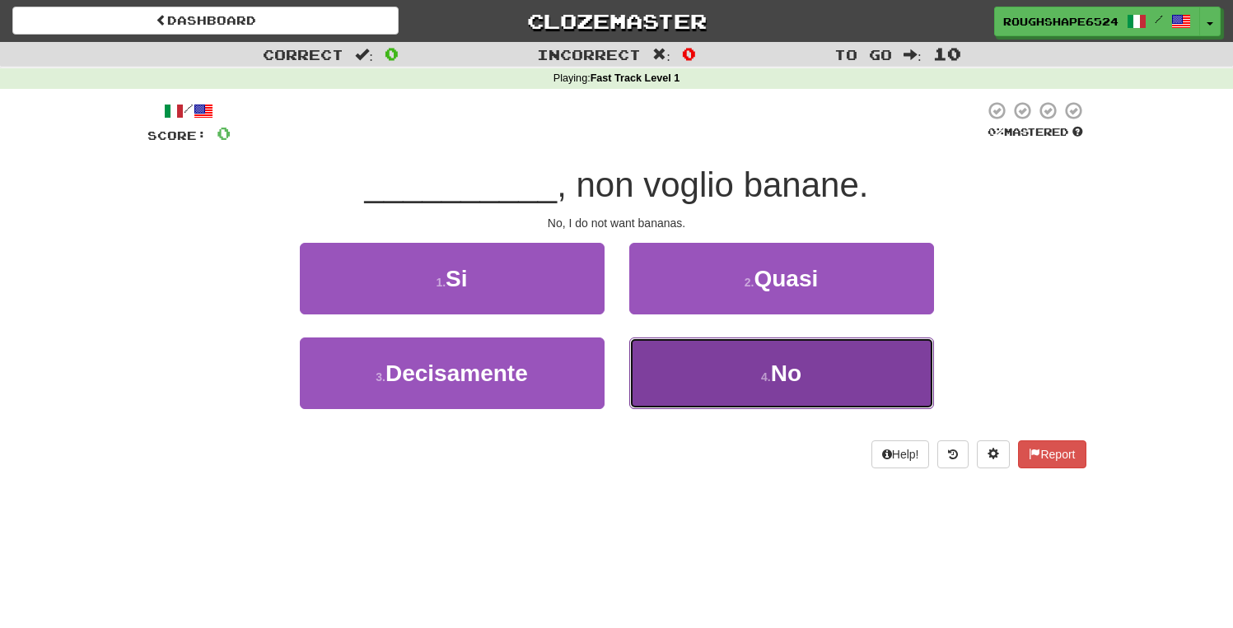
click at [682, 384] on button "4 . No" at bounding box center [781, 374] width 305 height 72
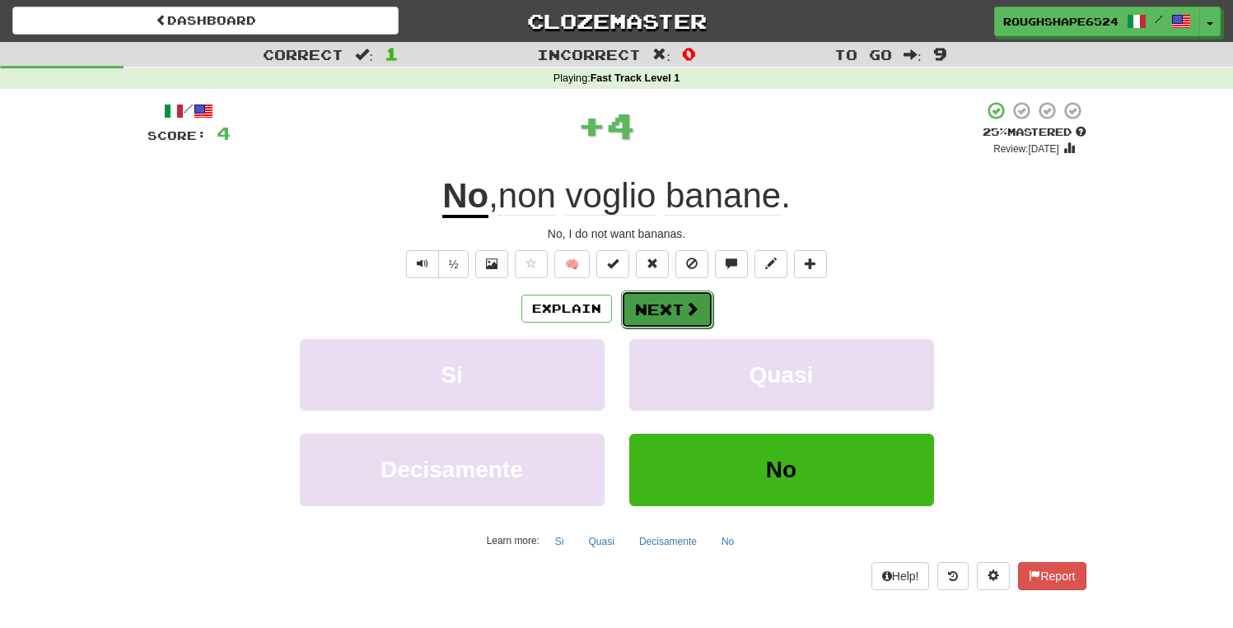
click at [682, 314] on button "Next" at bounding box center [667, 310] width 92 height 38
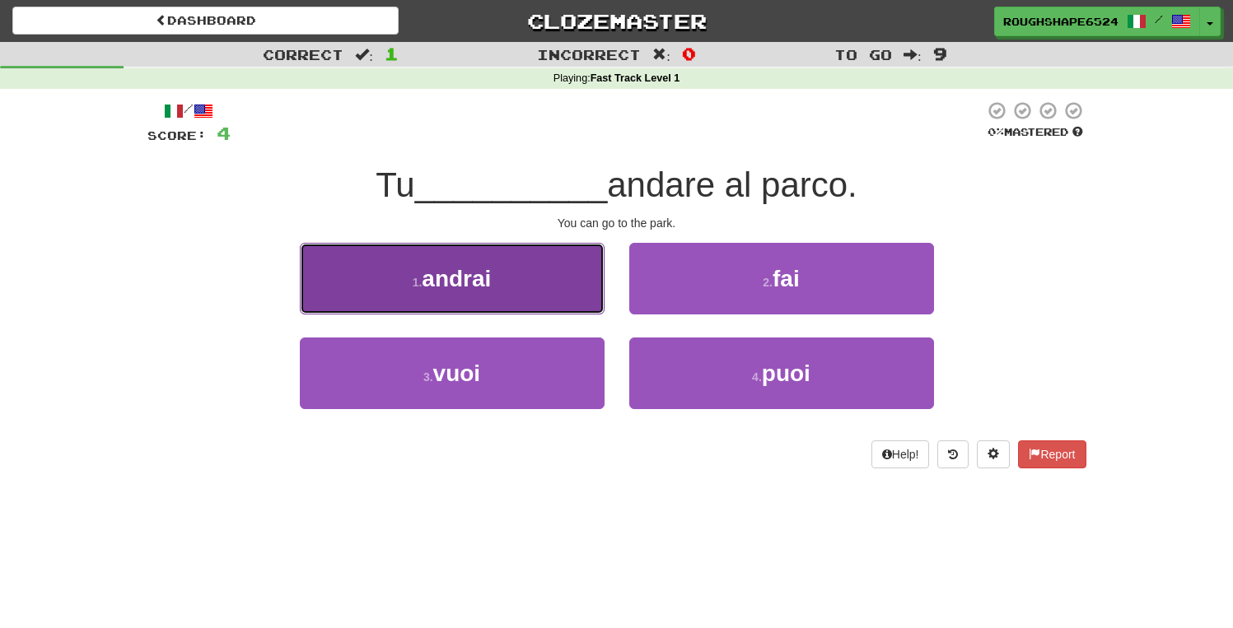
click at [568, 276] on button "1 . andrai" at bounding box center [452, 279] width 305 height 72
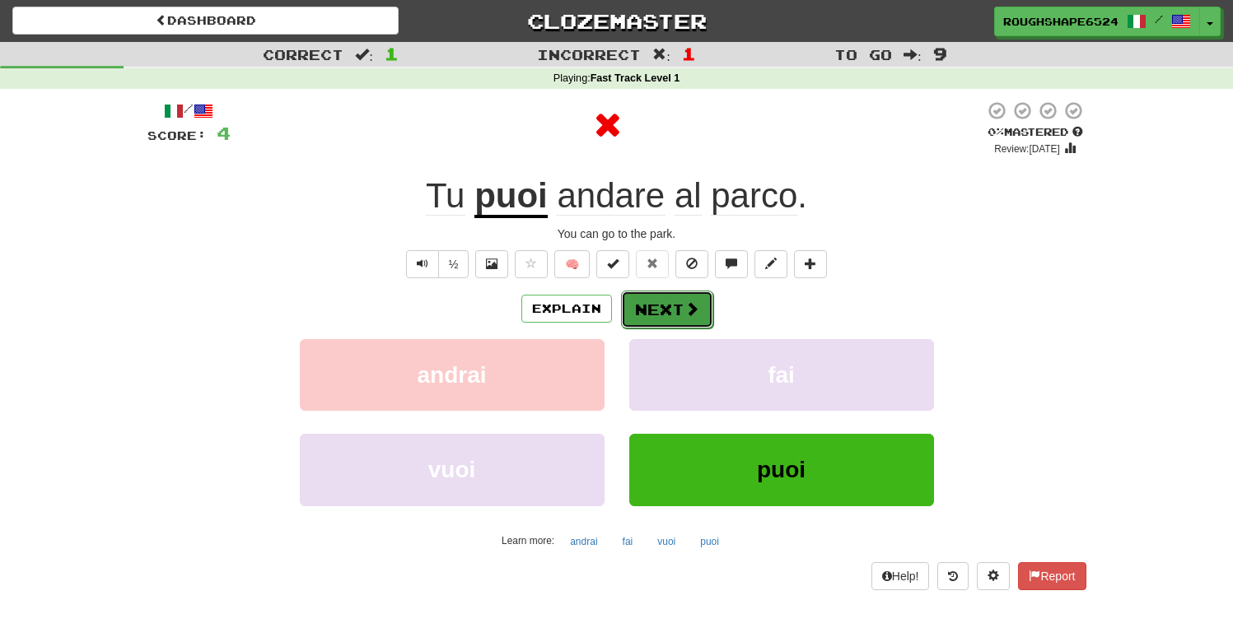
click at [646, 298] on button "Next" at bounding box center [667, 310] width 92 height 38
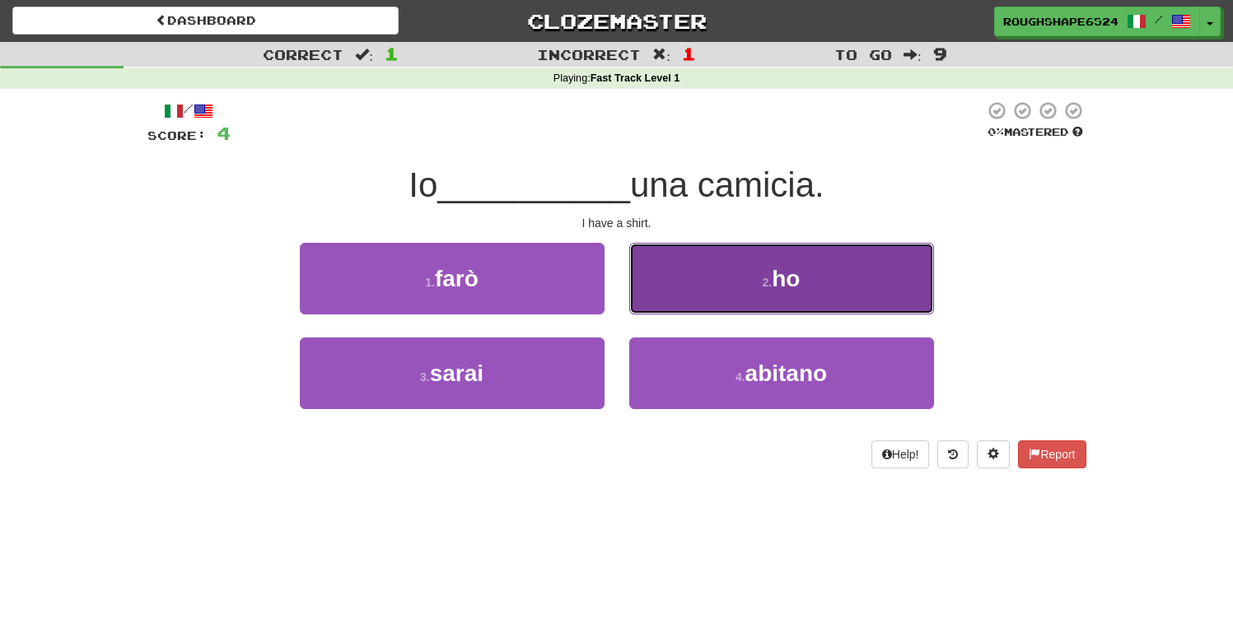
click at [697, 306] on button "2 . ho" at bounding box center [781, 279] width 305 height 72
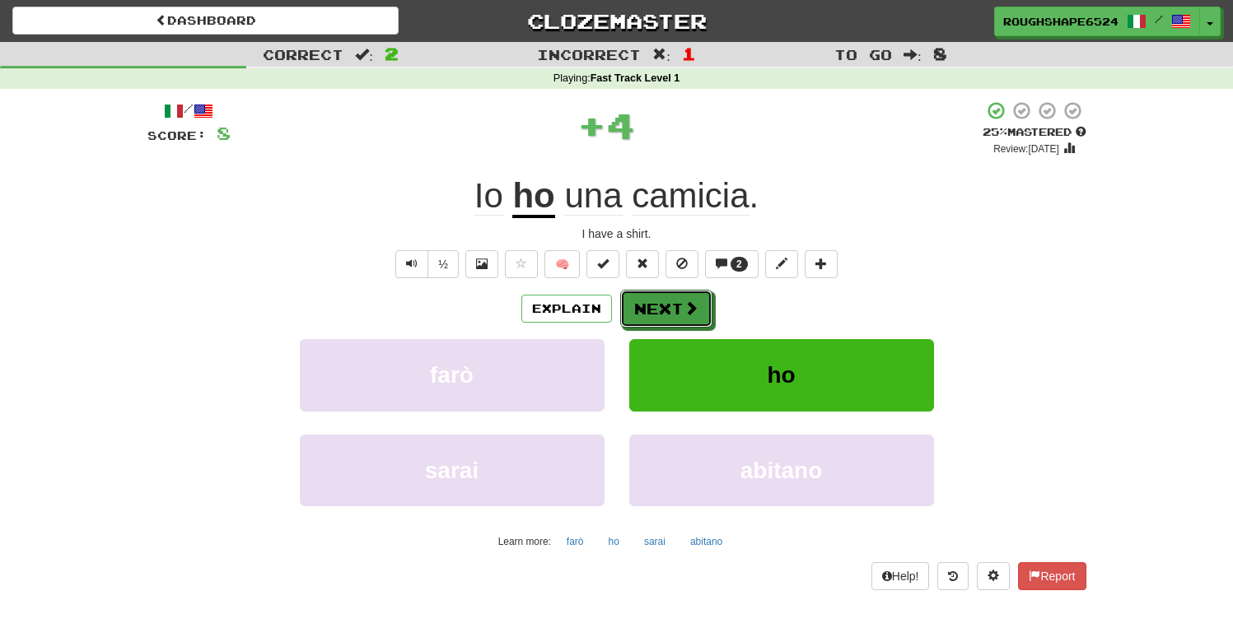
click at [697, 306] on span at bounding box center [690, 308] width 15 height 15
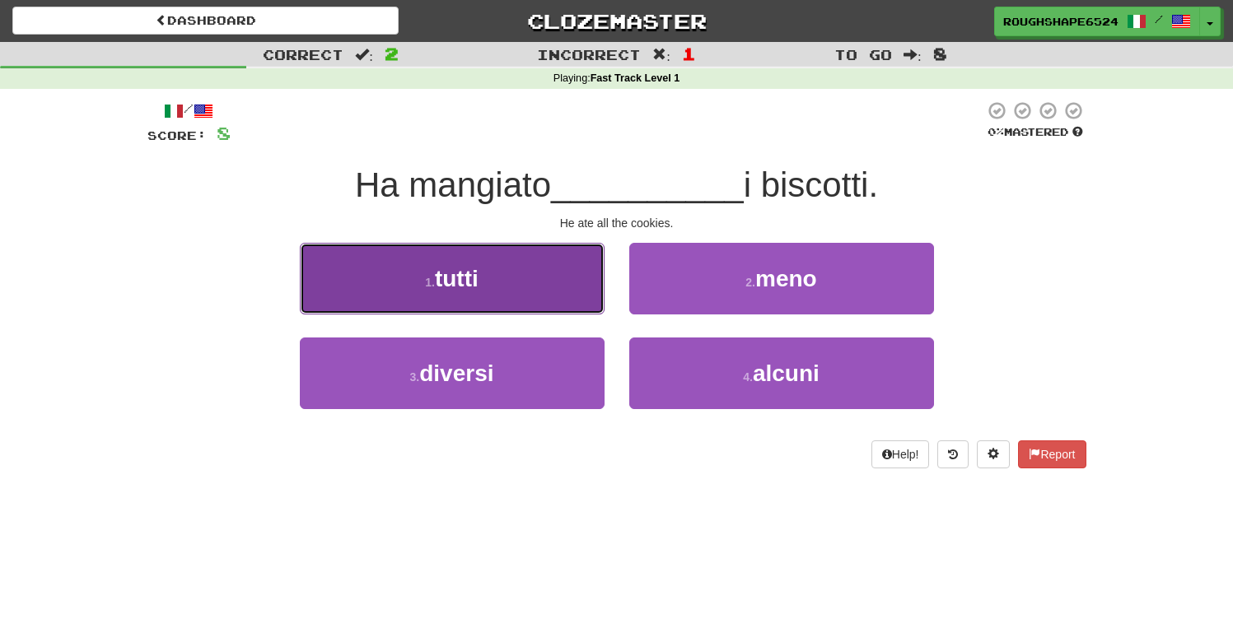
click at [591, 295] on button "1 . tutti" at bounding box center [452, 279] width 305 height 72
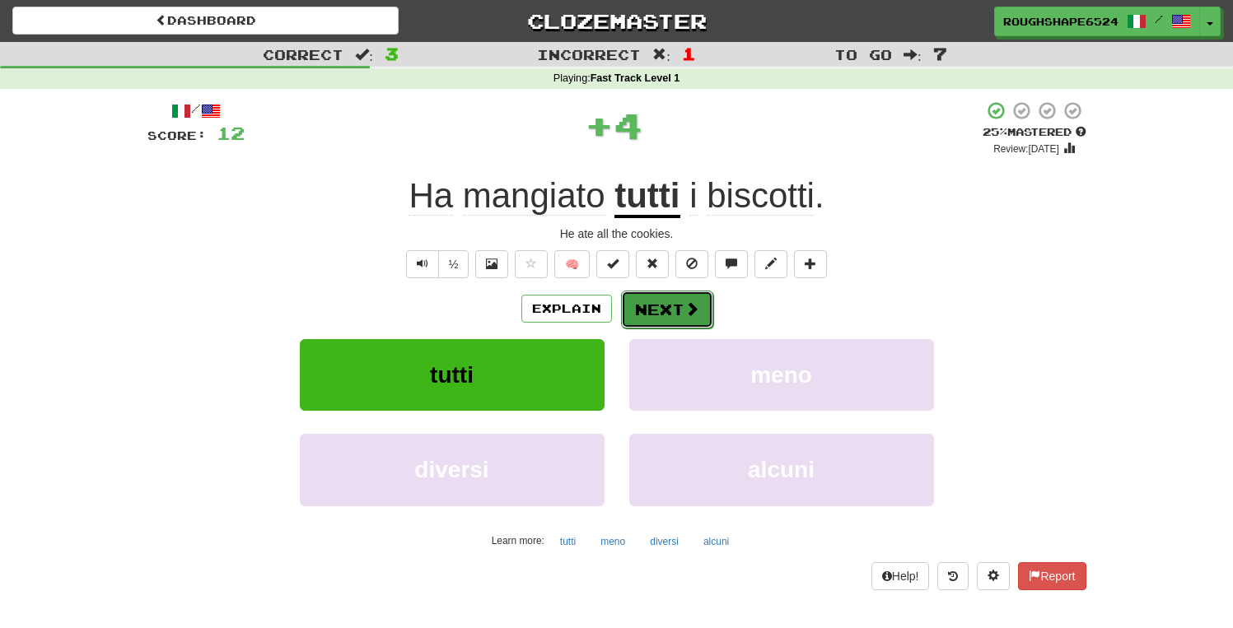
click at [651, 309] on button "Next" at bounding box center [667, 310] width 92 height 38
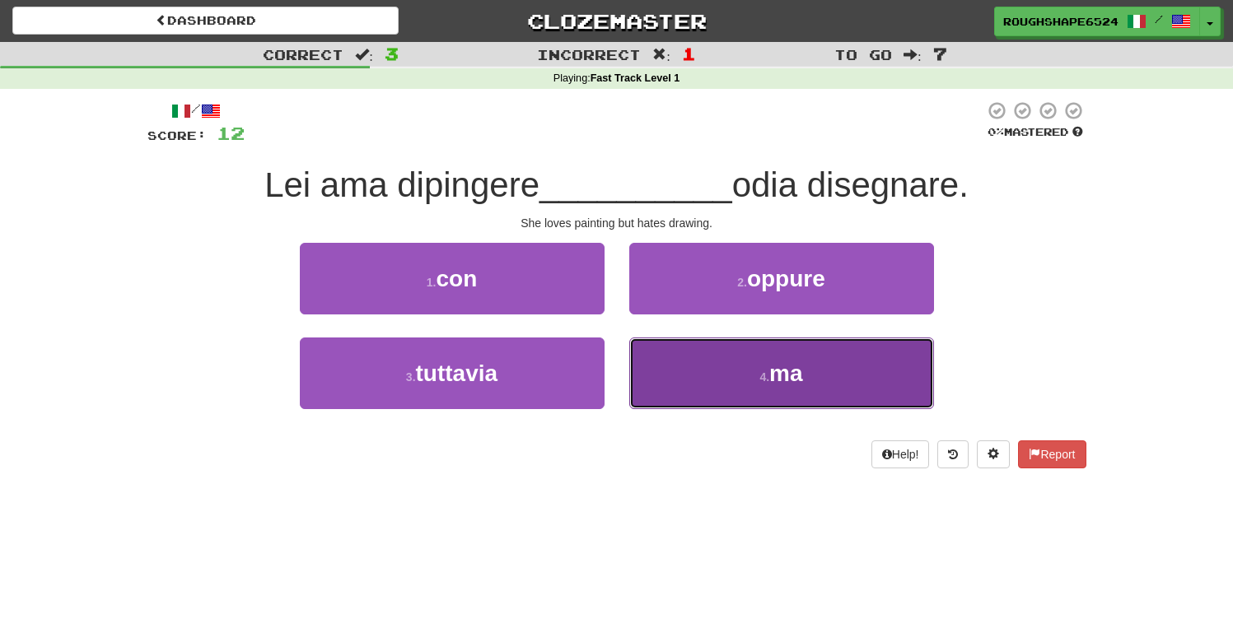
click at [685, 361] on button "4 . ma" at bounding box center [781, 374] width 305 height 72
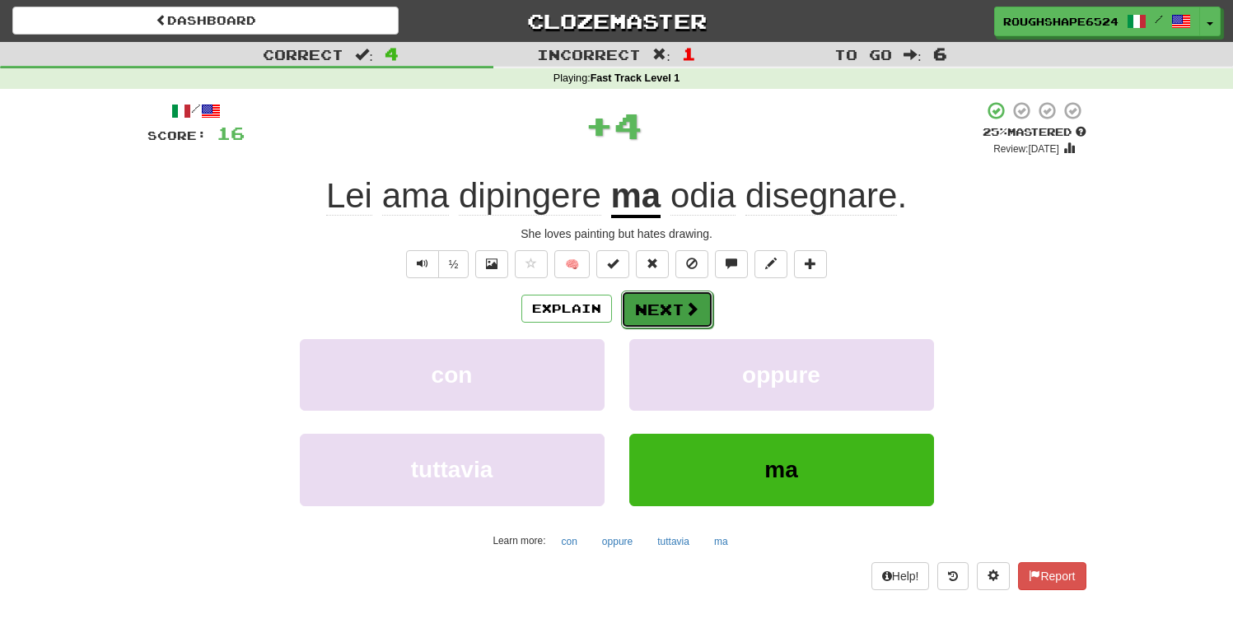
click at [685, 307] on span at bounding box center [691, 308] width 15 height 15
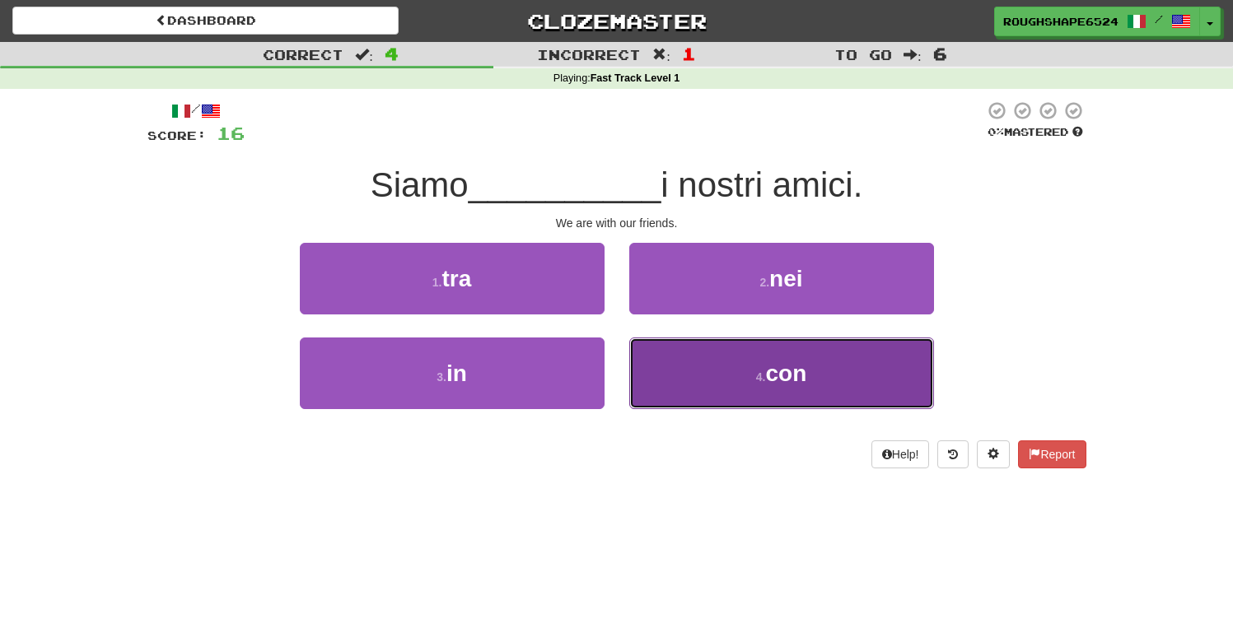
click at [657, 387] on button "4 . con" at bounding box center [781, 374] width 305 height 72
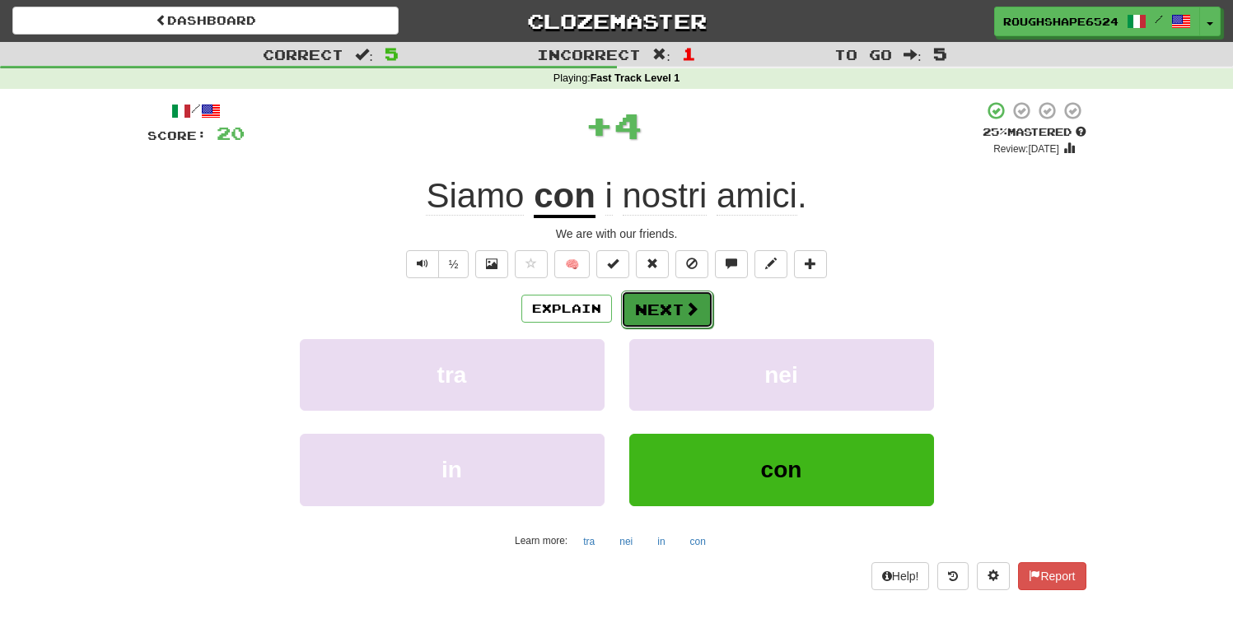
click at [657, 308] on button "Next" at bounding box center [667, 310] width 92 height 38
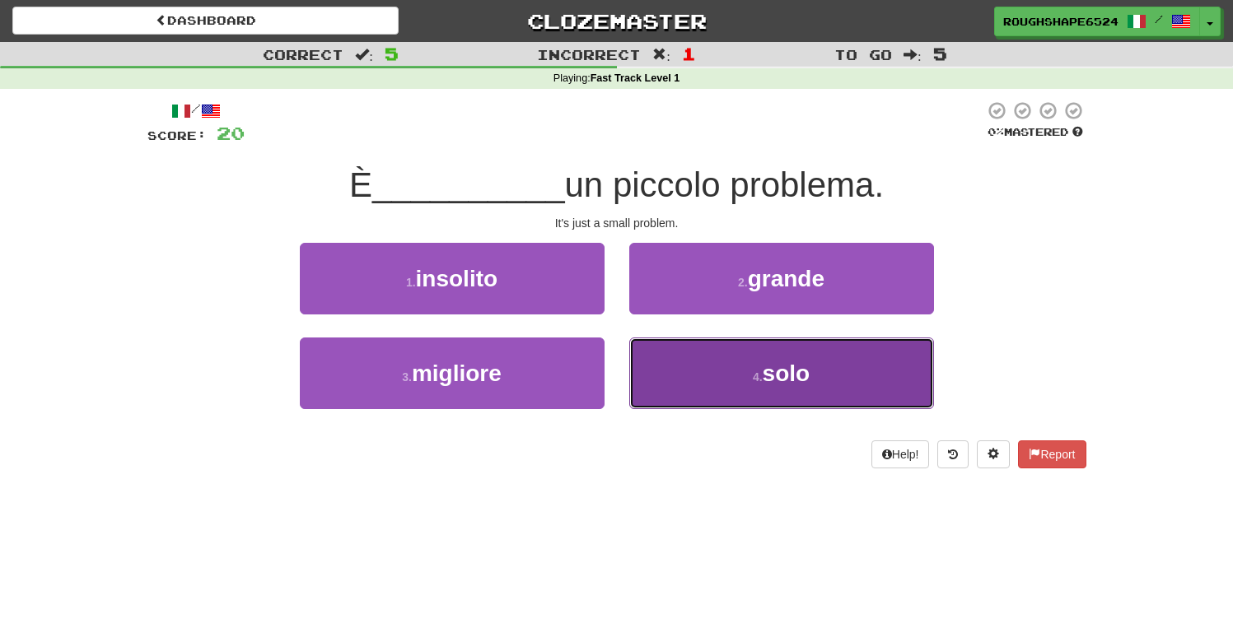
click at [668, 356] on button "4 . solo" at bounding box center [781, 374] width 305 height 72
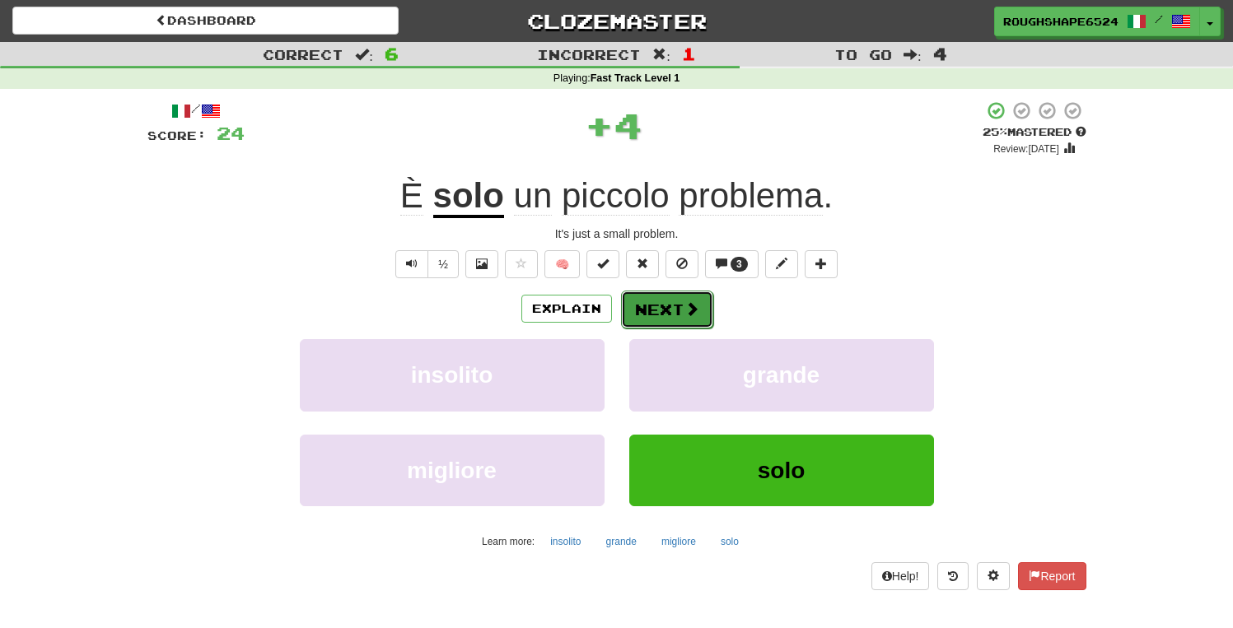
click at [679, 316] on button "Next" at bounding box center [667, 310] width 92 height 38
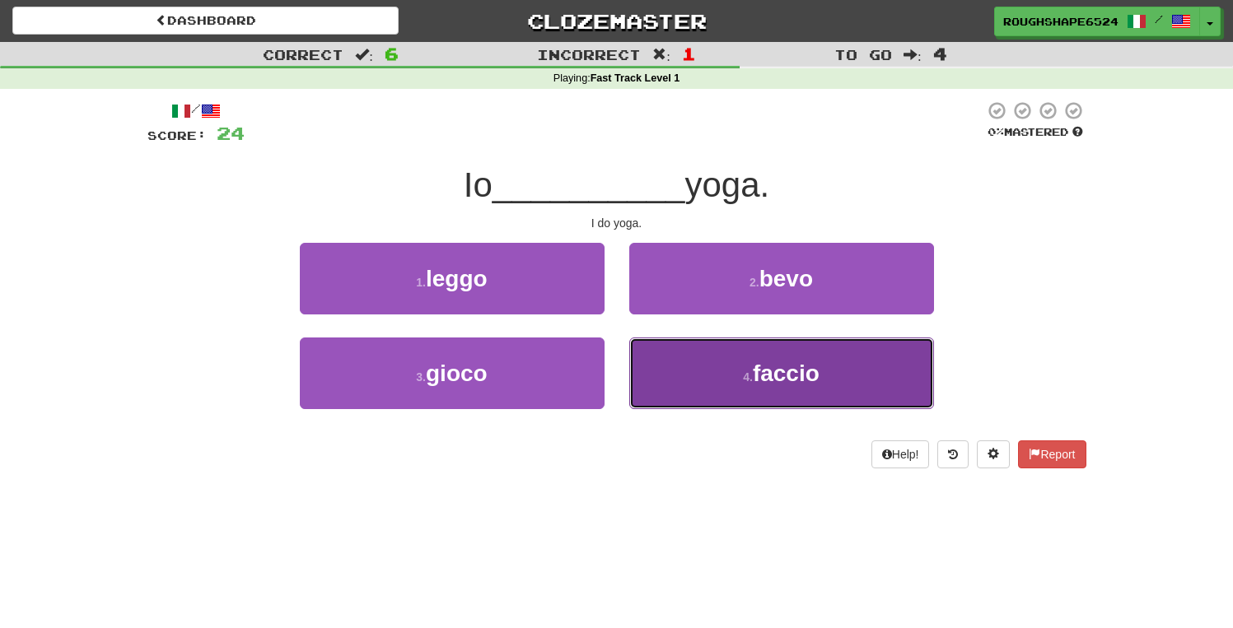
click at [693, 393] on button "4 . faccio" at bounding box center [781, 374] width 305 height 72
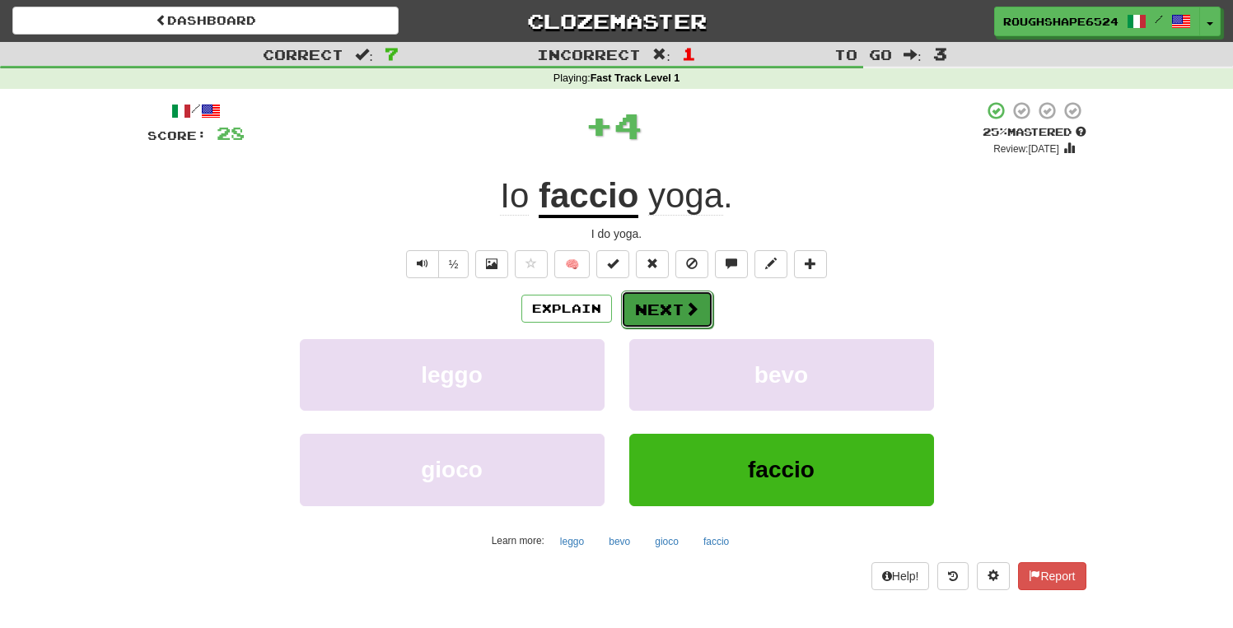
click at [668, 322] on button "Next" at bounding box center [667, 310] width 92 height 38
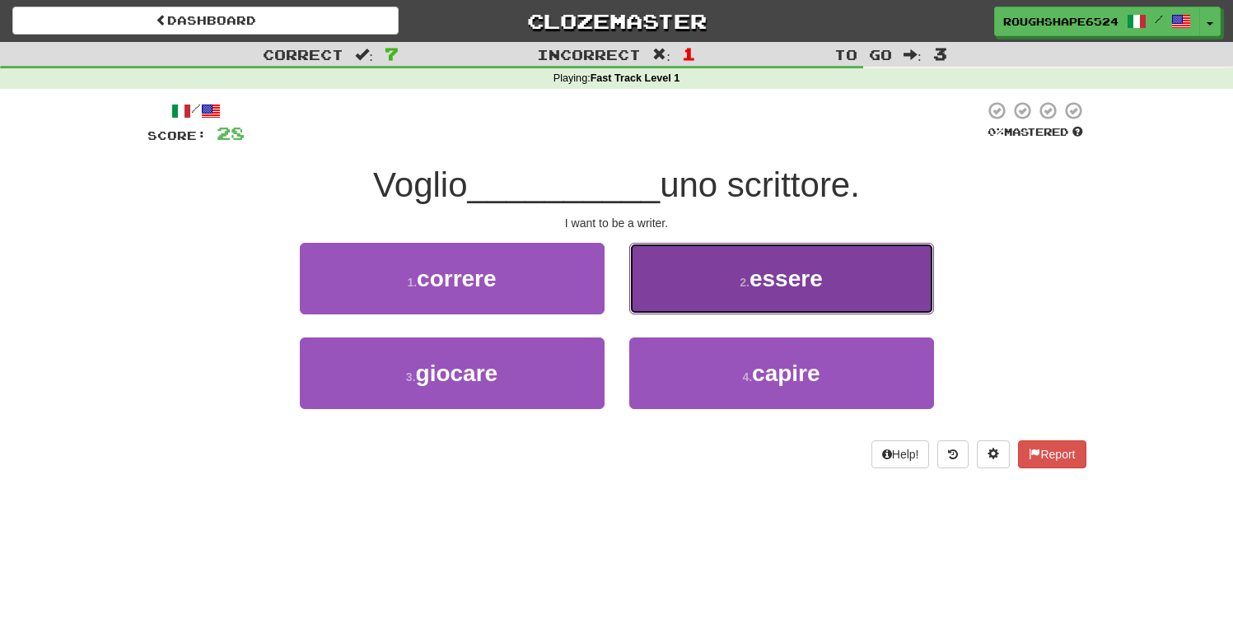
click at [654, 279] on button "2 . essere" at bounding box center [781, 279] width 305 height 72
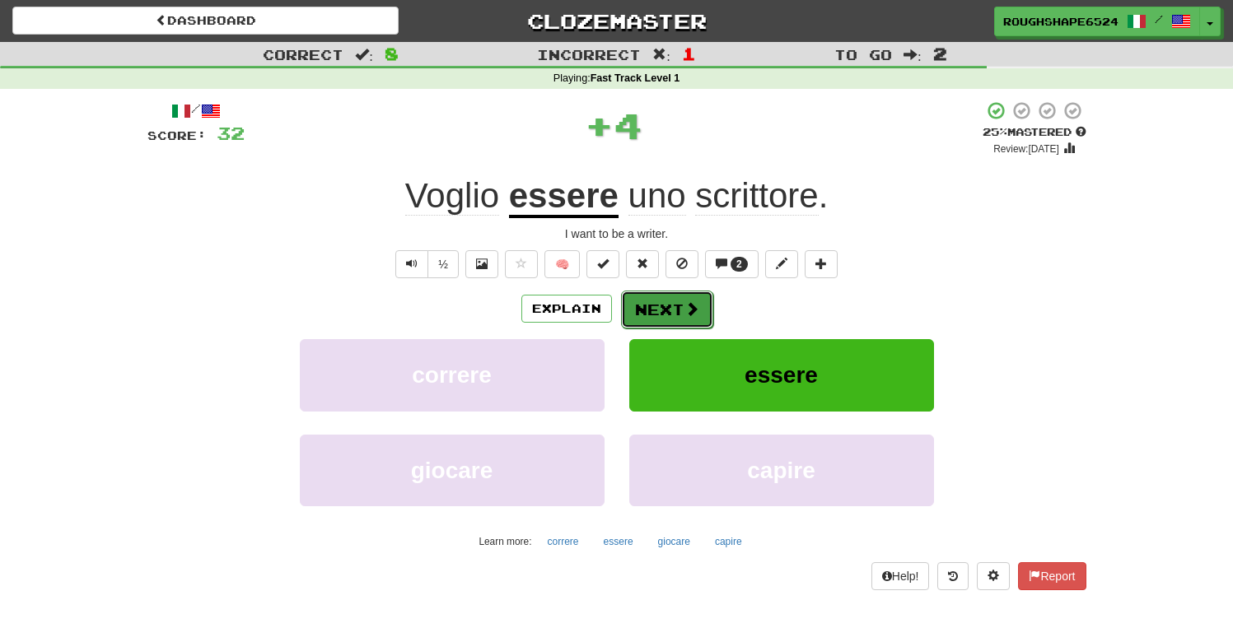
click at [676, 306] on button "Next" at bounding box center [667, 310] width 92 height 38
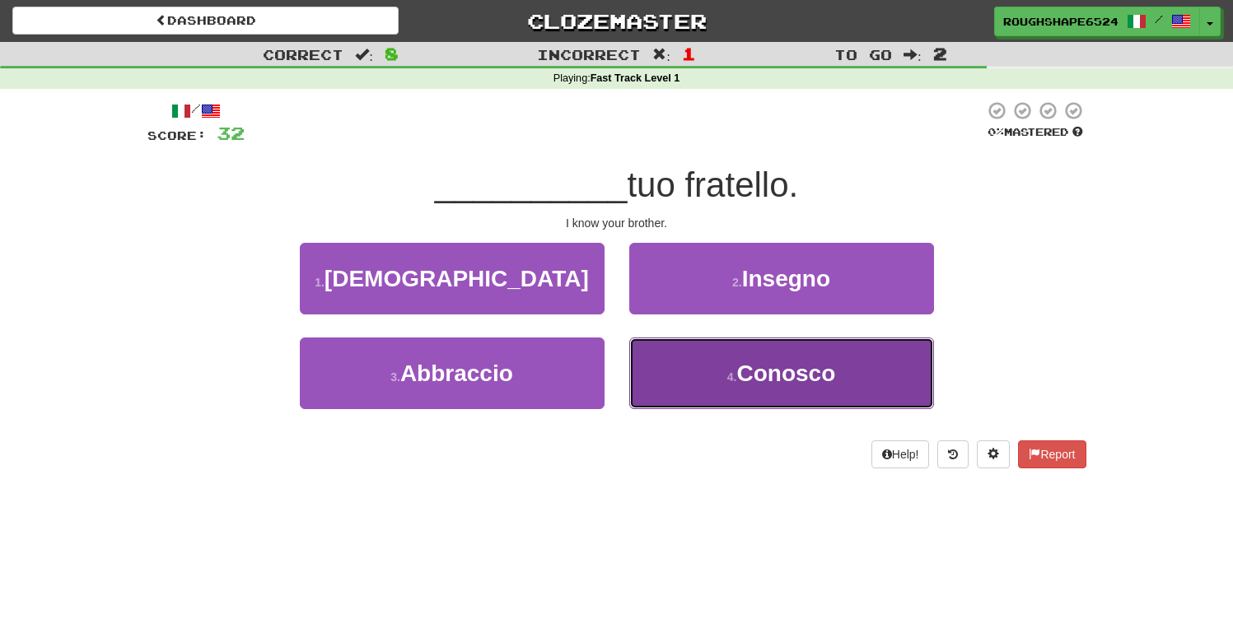
click at [668, 376] on button "4 . Conosco" at bounding box center [781, 374] width 305 height 72
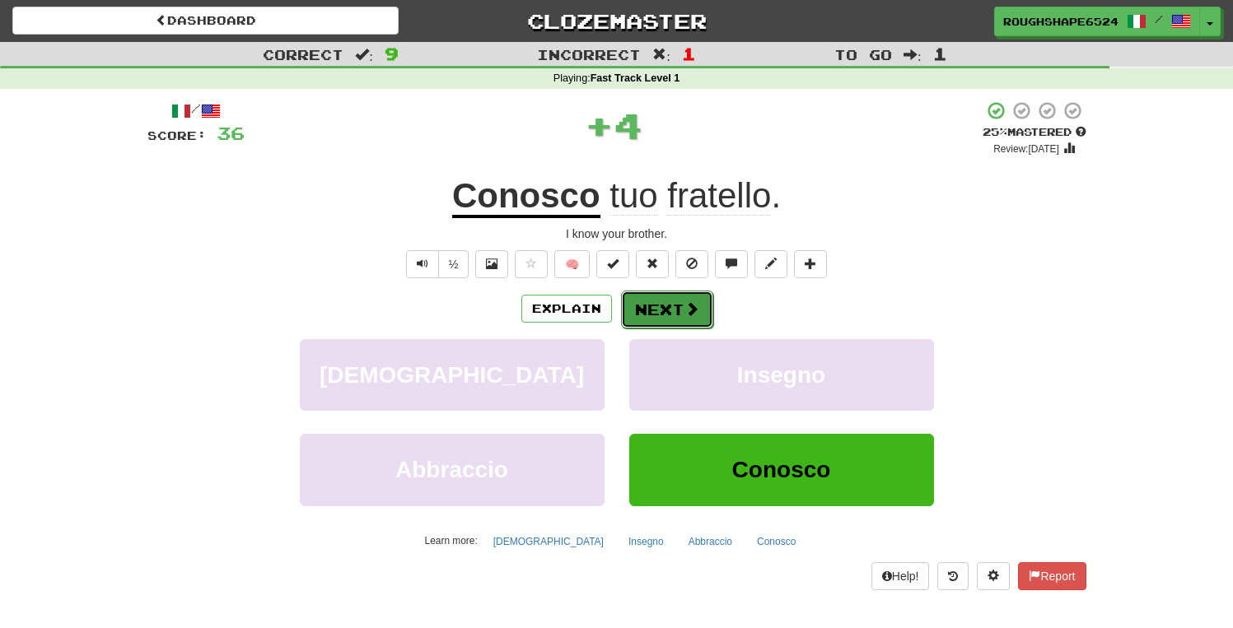
click at [671, 310] on button "Next" at bounding box center [667, 310] width 92 height 38
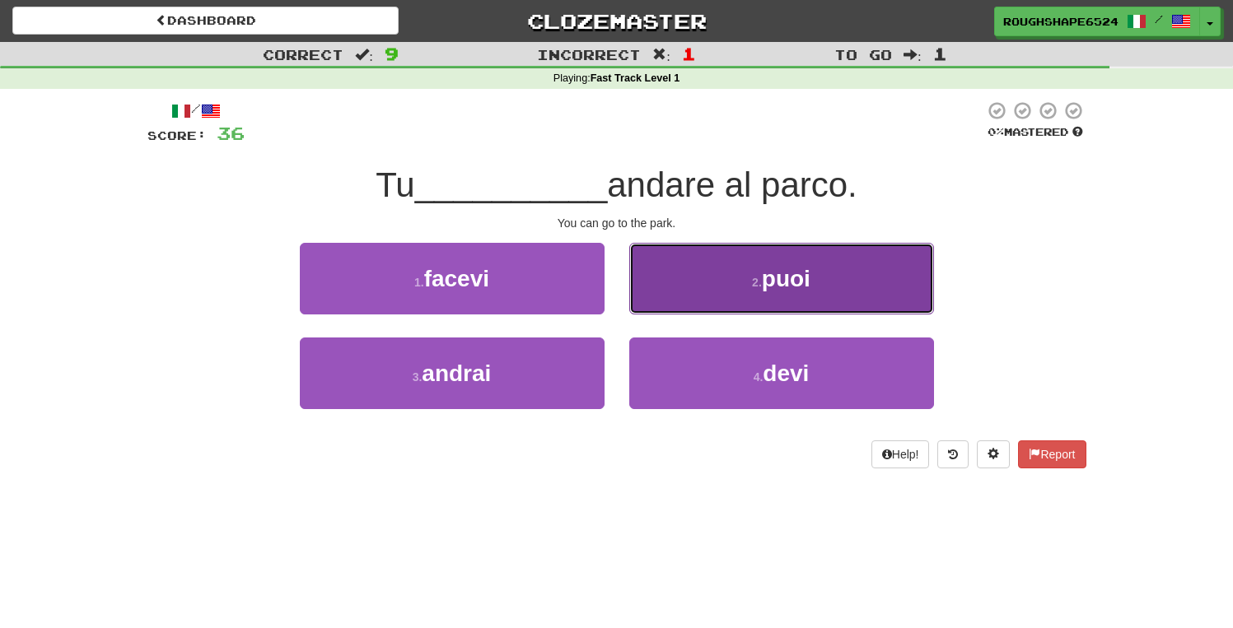
click at [658, 270] on button "2 . puoi" at bounding box center [781, 279] width 305 height 72
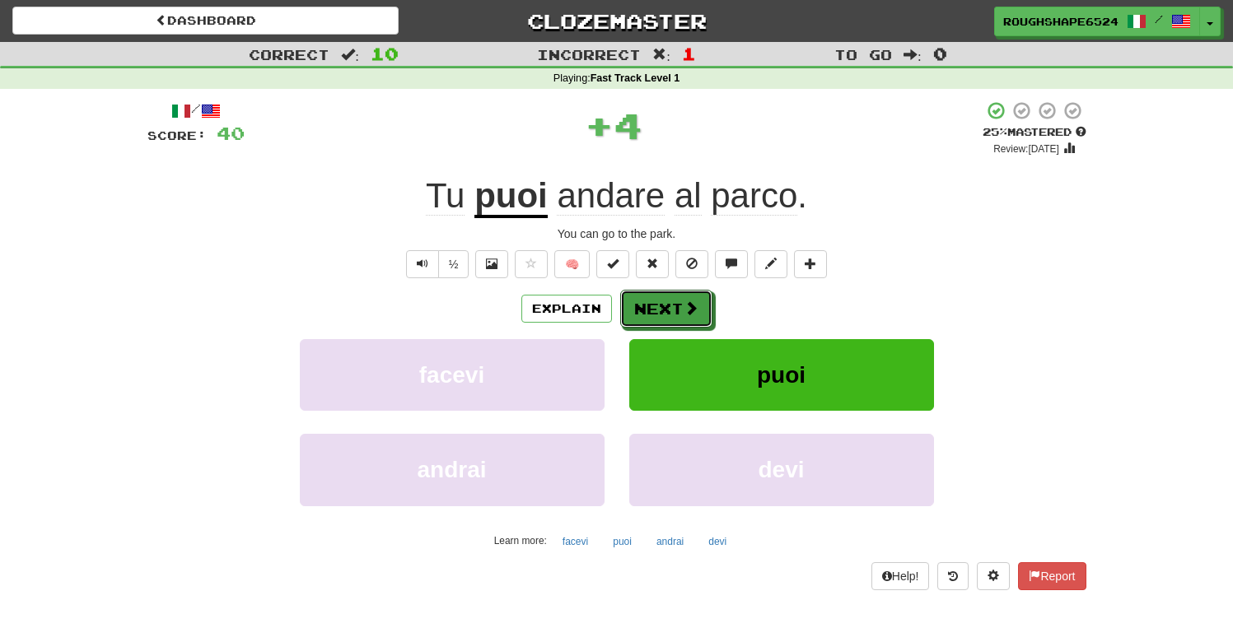
click at [662, 305] on button "Next" at bounding box center [666, 309] width 92 height 38
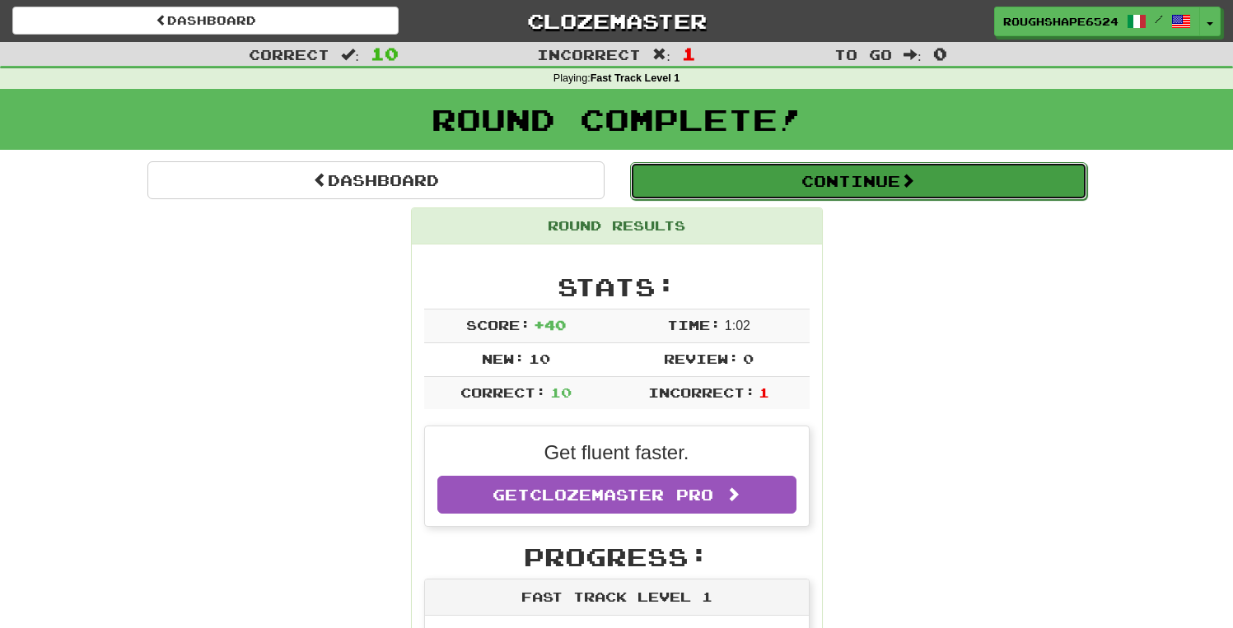
click at [781, 194] on button "Continue" at bounding box center [858, 181] width 457 height 38
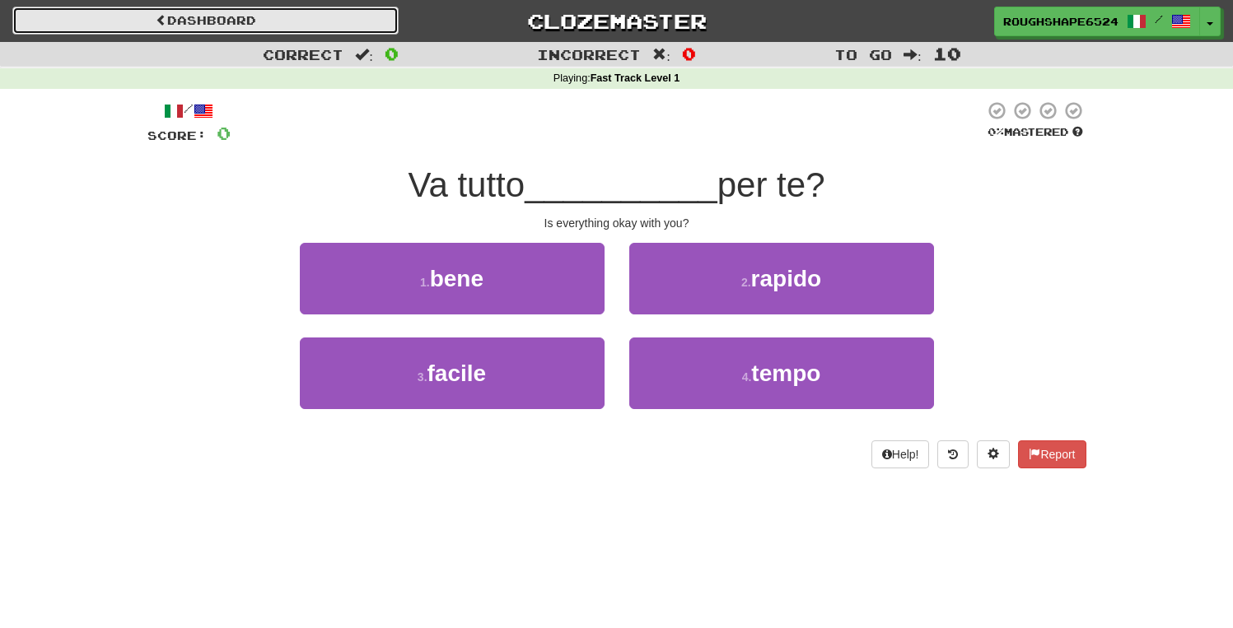
click at [320, 26] on link "Dashboard" at bounding box center [205, 21] width 386 height 28
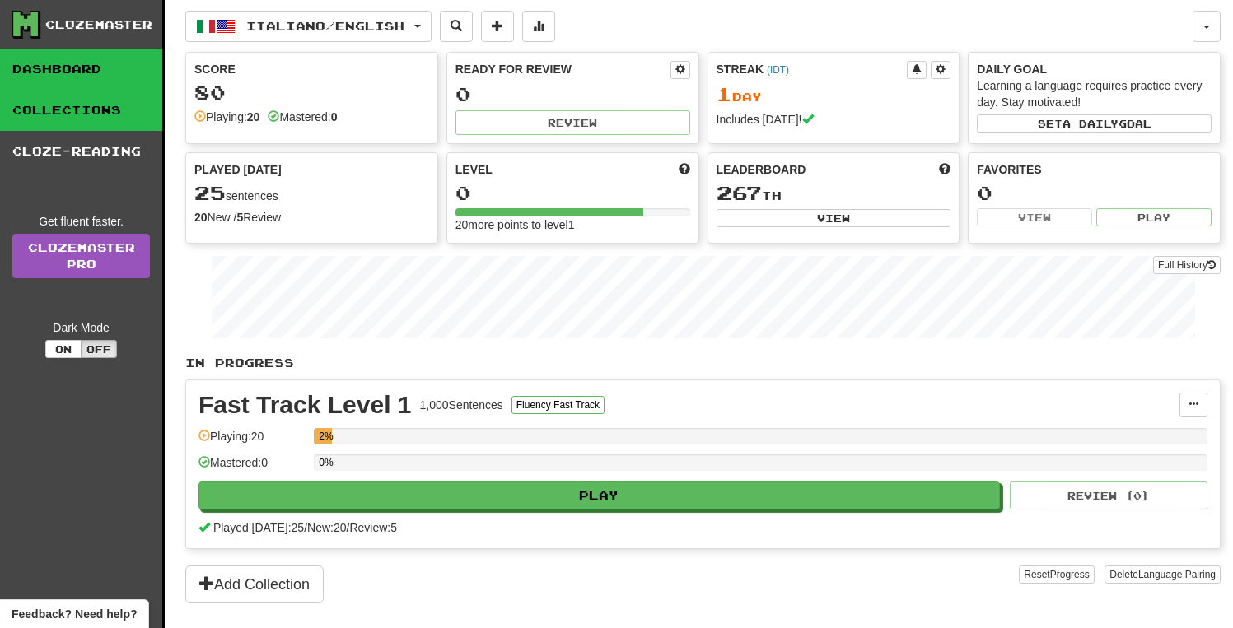
click at [120, 106] on link "Collections" at bounding box center [81, 110] width 162 height 41
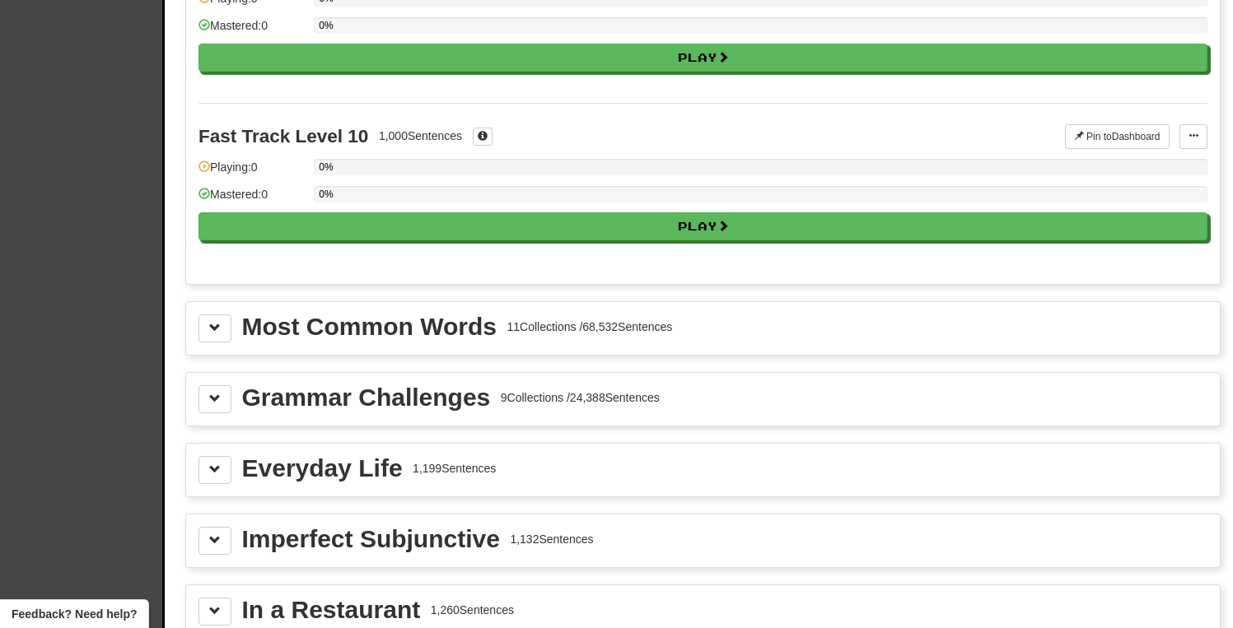
scroll to position [1561, 0]
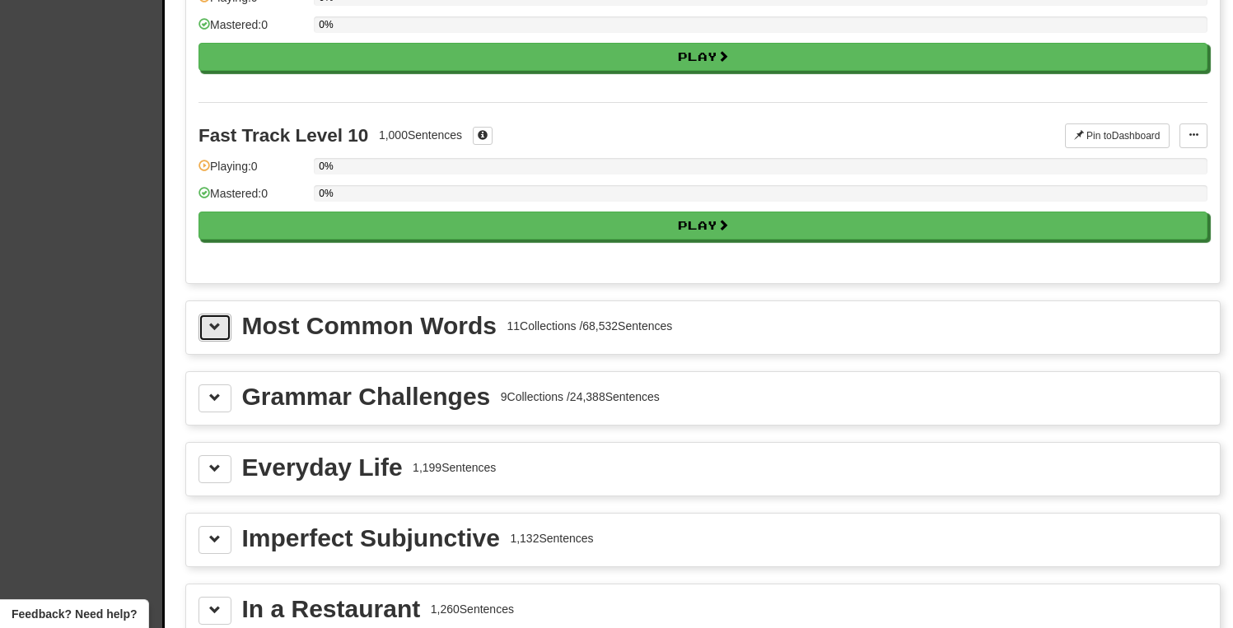
click at [221, 328] on button at bounding box center [214, 328] width 33 height 28
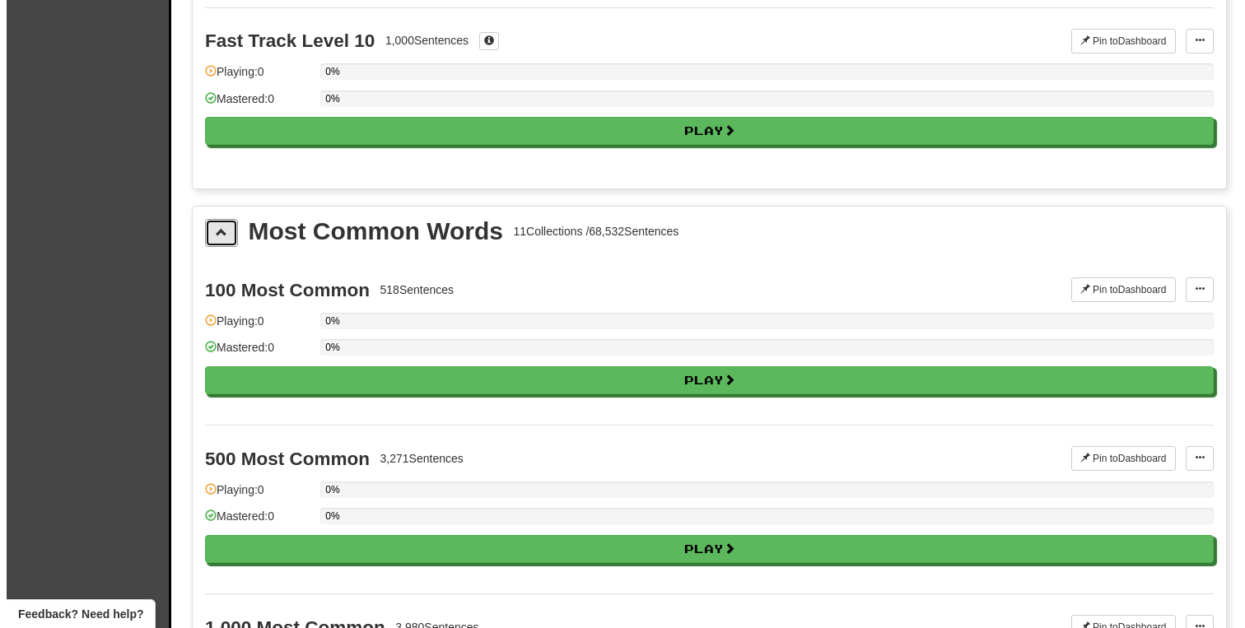
scroll to position [1682, 0]
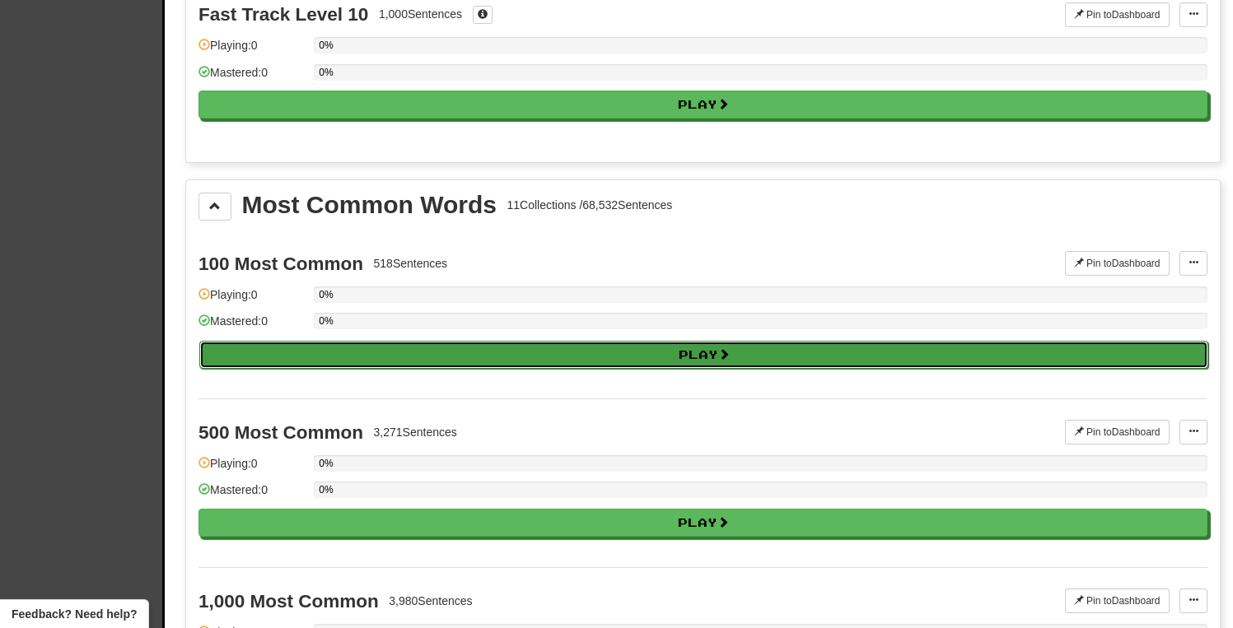
click at [318, 347] on button "Play" at bounding box center [703, 355] width 1009 height 28
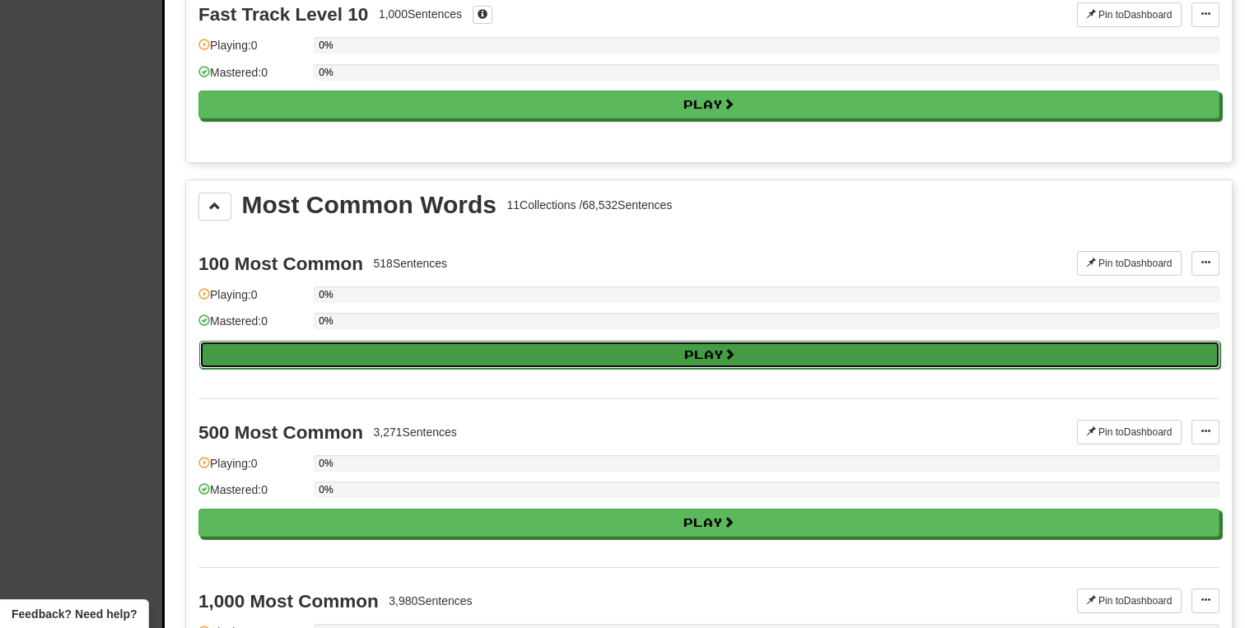
select select "**"
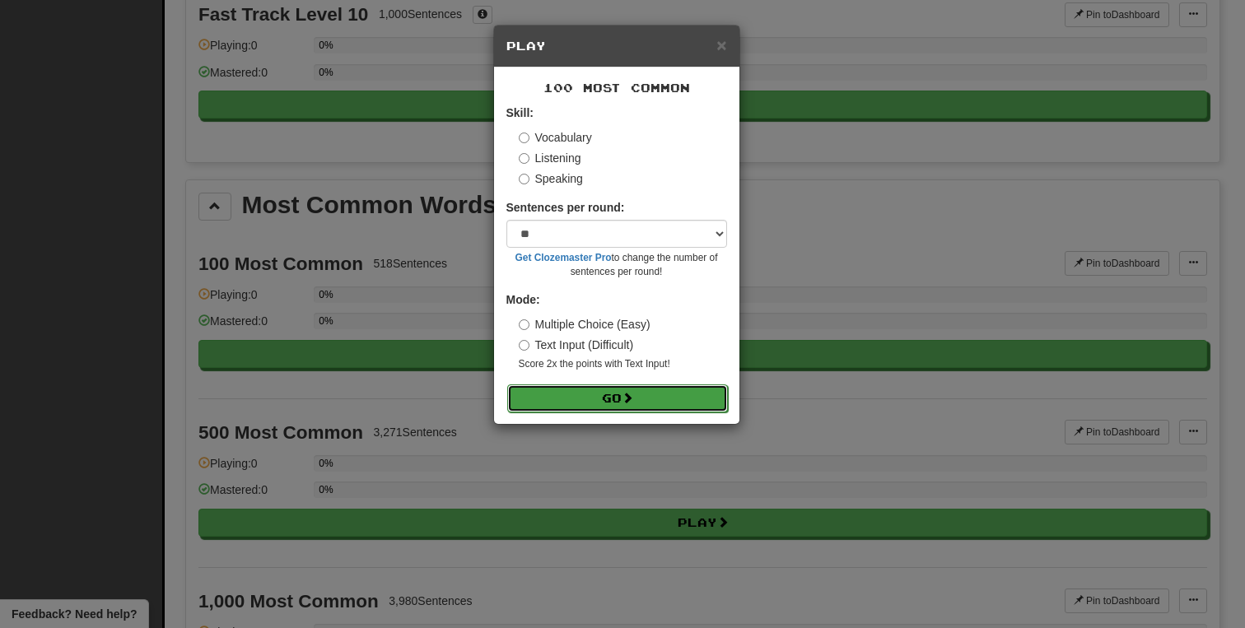
click at [604, 394] on button "Go" at bounding box center [617, 399] width 221 height 28
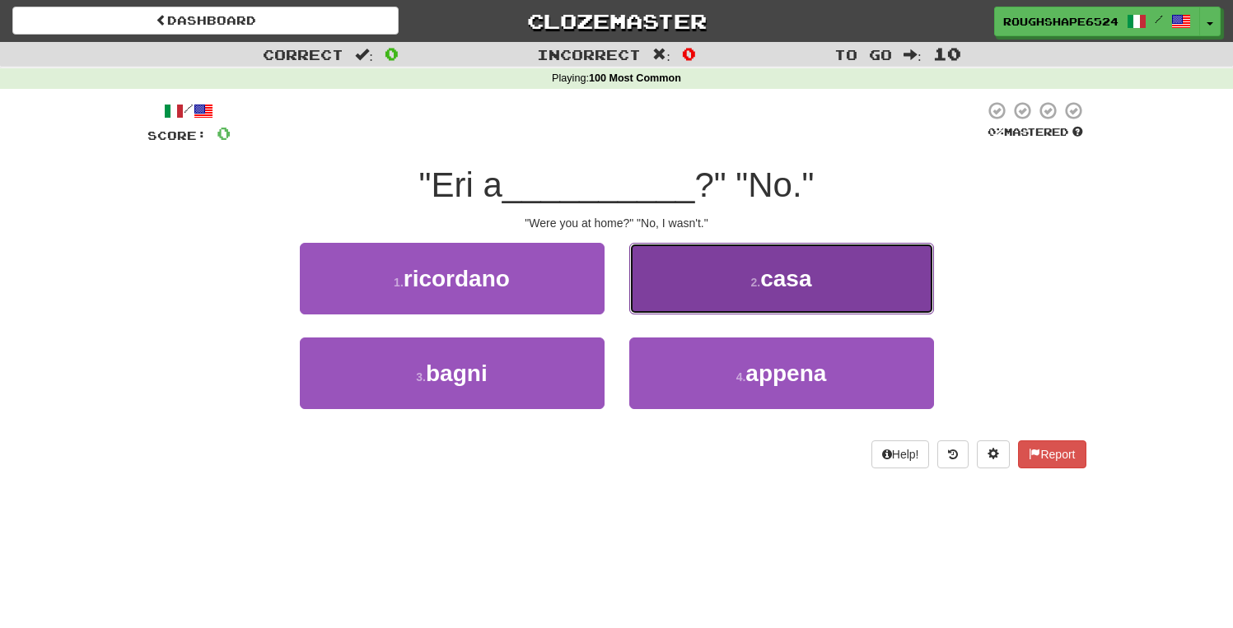
click at [724, 252] on button "2 . casa" at bounding box center [781, 279] width 305 height 72
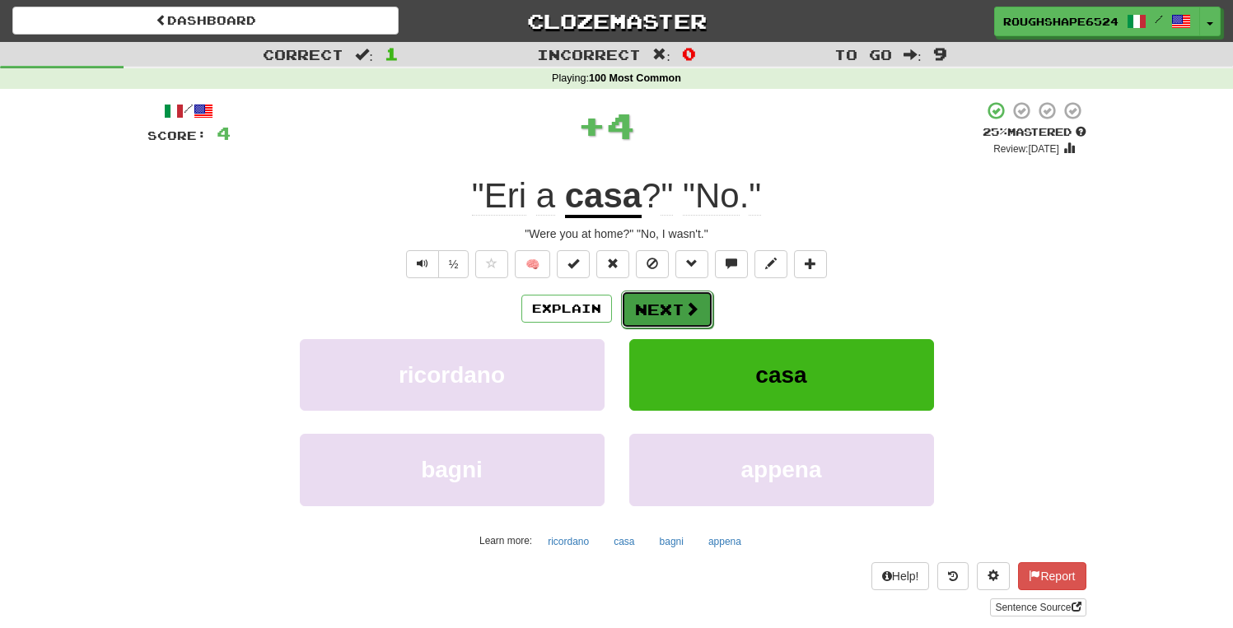
click at [684, 327] on button "Next" at bounding box center [667, 310] width 92 height 38
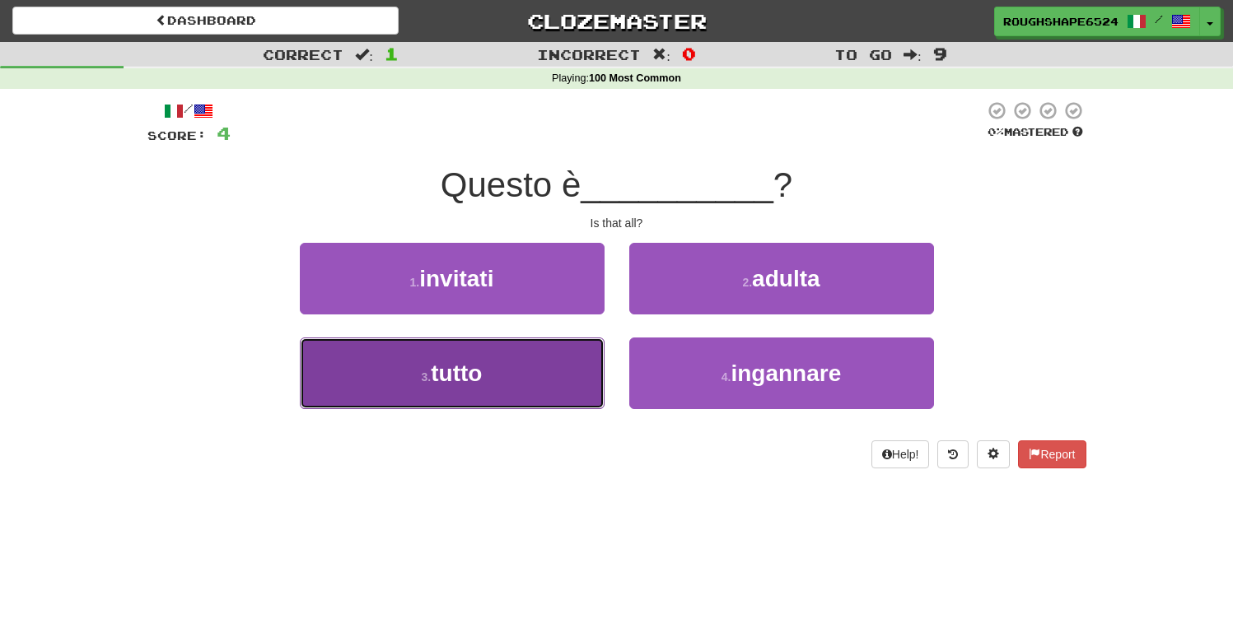
click at [561, 357] on button "3 . tutto" at bounding box center [452, 374] width 305 height 72
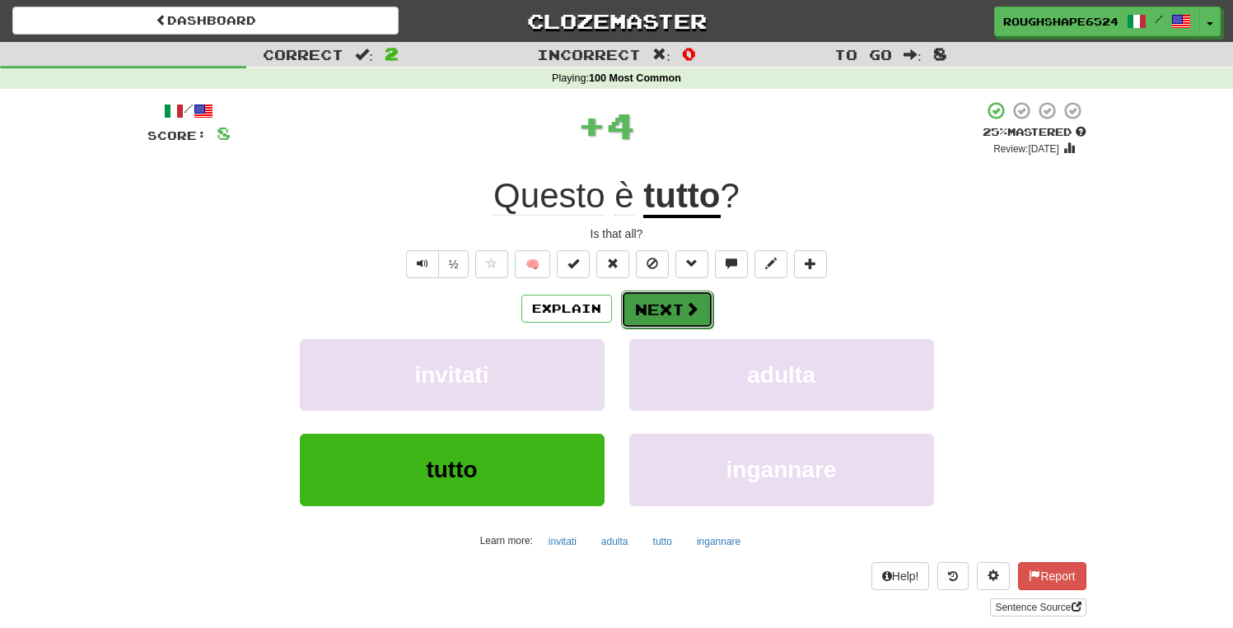
click at [661, 313] on button "Next" at bounding box center [667, 310] width 92 height 38
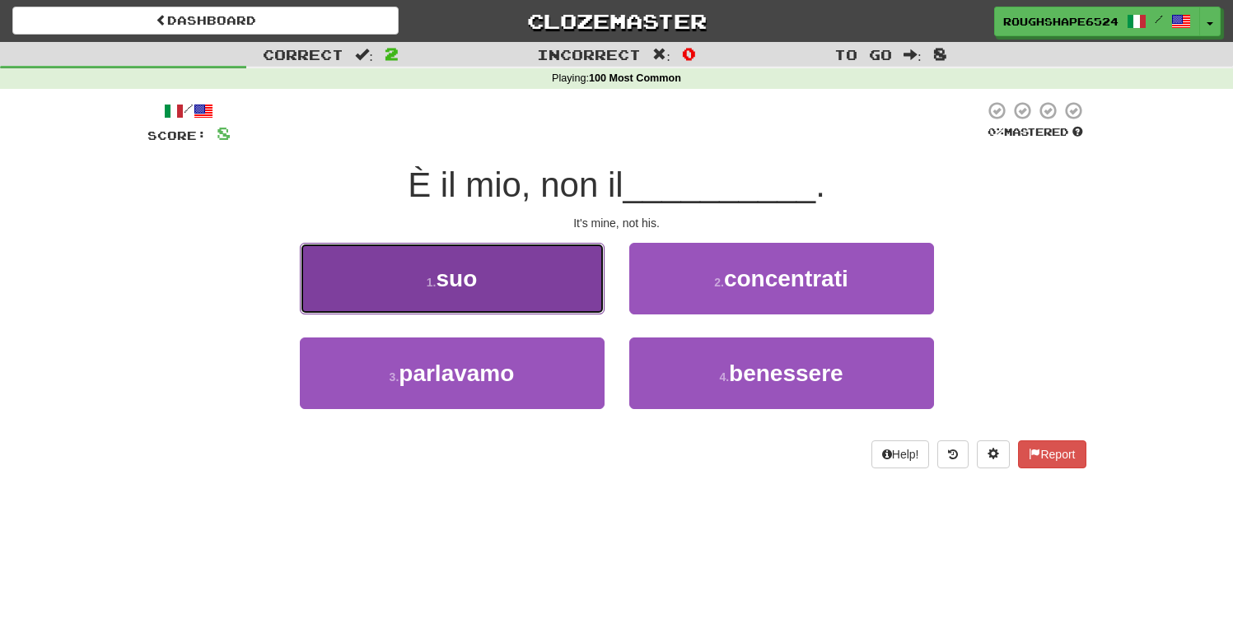
click at [513, 278] on button "1 . suo" at bounding box center [452, 279] width 305 height 72
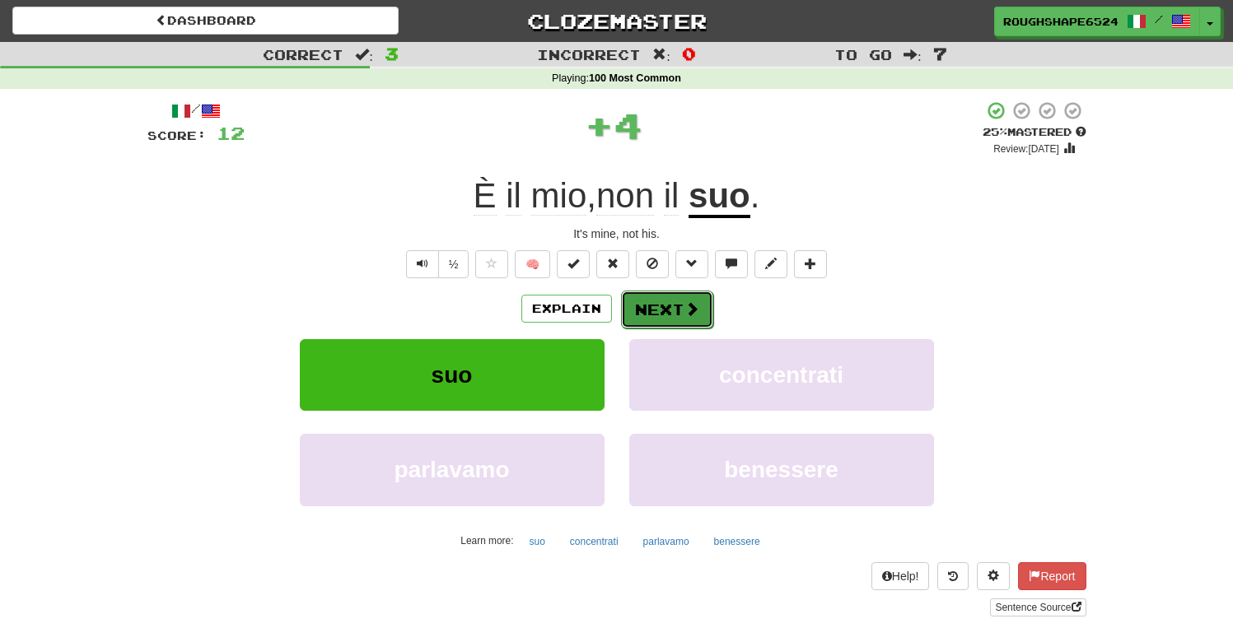
click at [680, 313] on button "Next" at bounding box center [667, 310] width 92 height 38
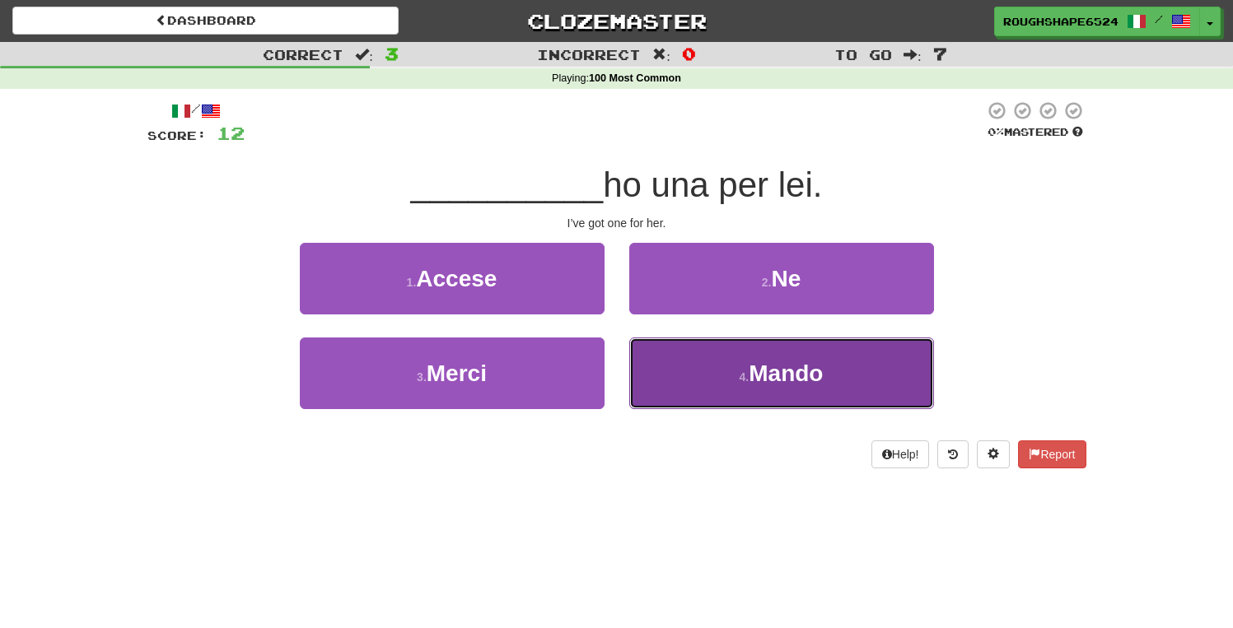
click at [701, 359] on button "4 . Mando" at bounding box center [781, 374] width 305 height 72
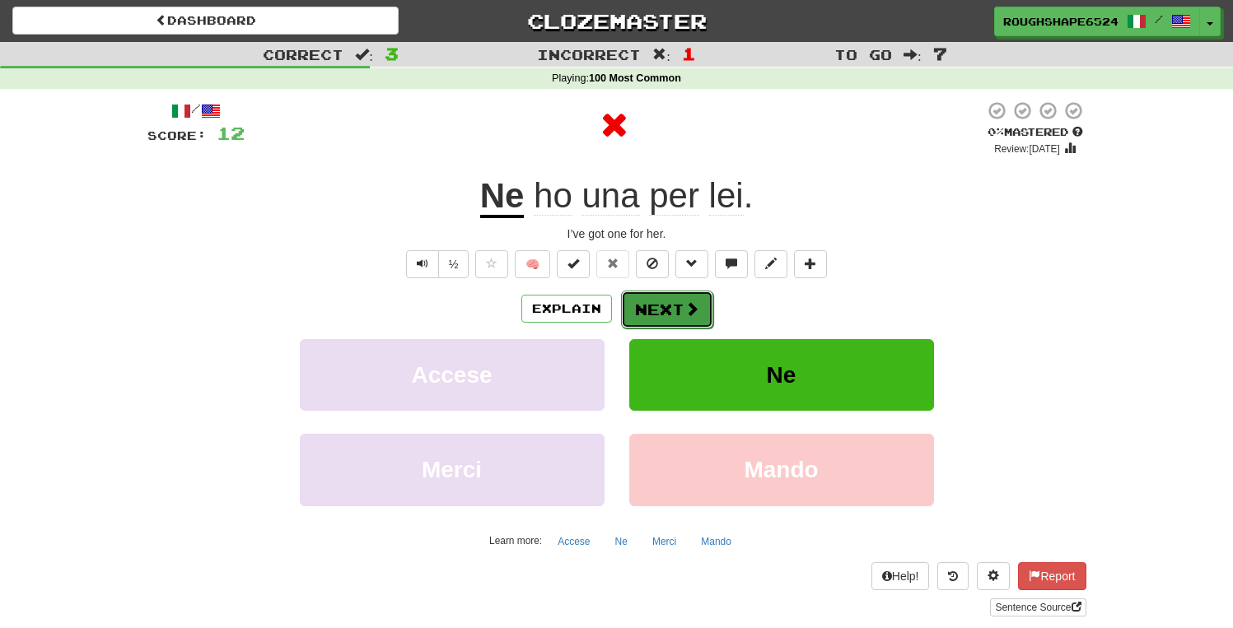
click at [688, 315] on span at bounding box center [691, 308] width 15 height 15
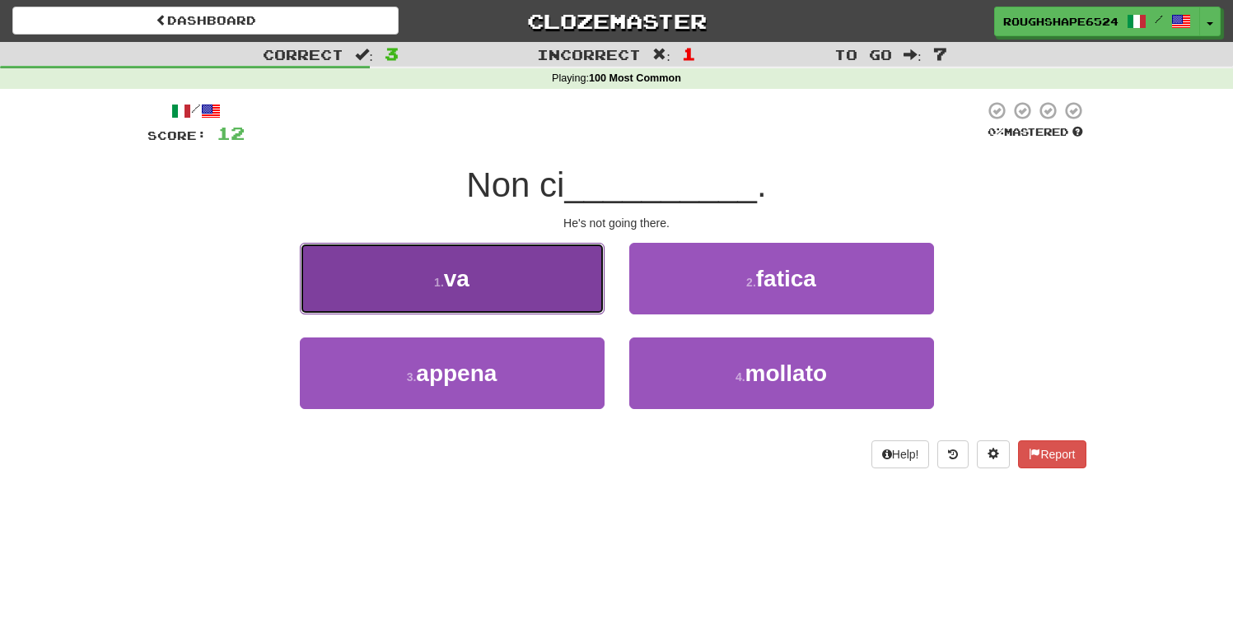
click at [559, 291] on button "1 . va" at bounding box center [452, 279] width 305 height 72
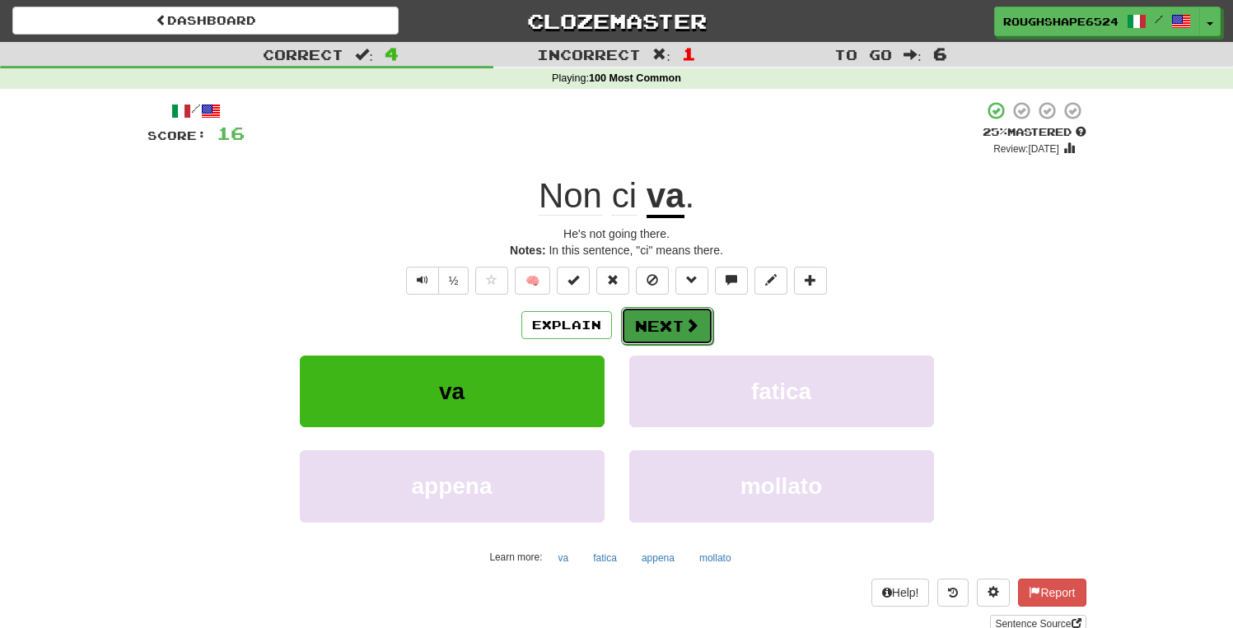
click at [653, 328] on button "Next" at bounding box center [667, 326] width 92 height 38
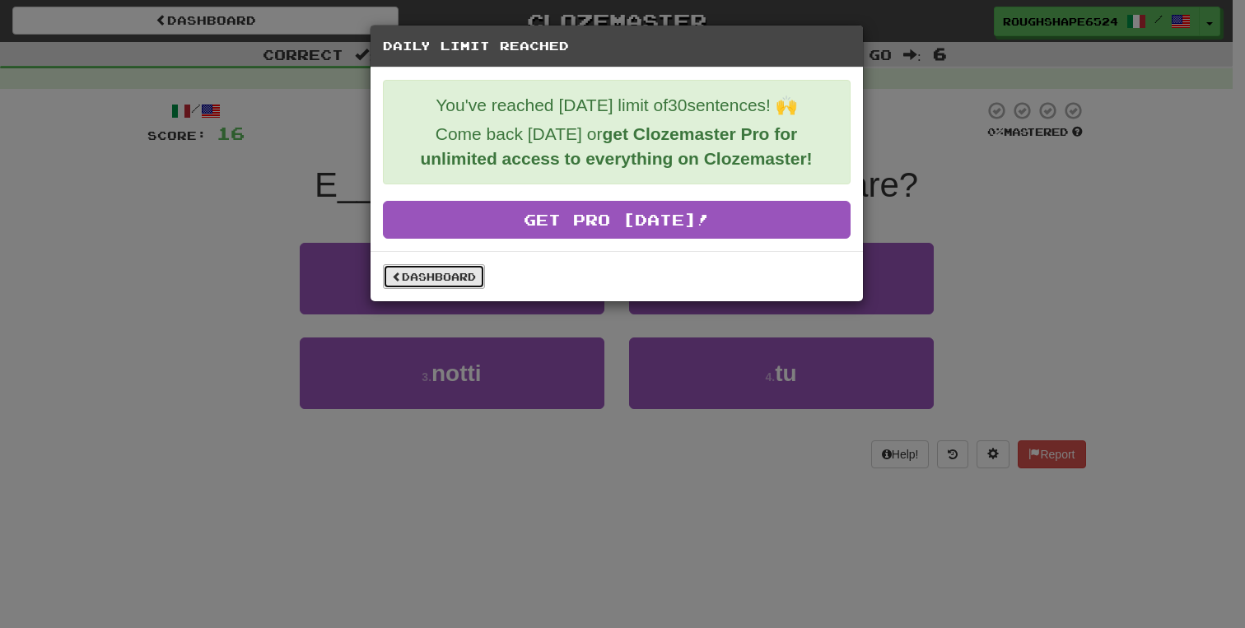
click at [449, 282] on link "Dashboard" at bounding box center [434, 276] width 102 height 25
